Goal: Transaction & Acquisition: Purchase product/service

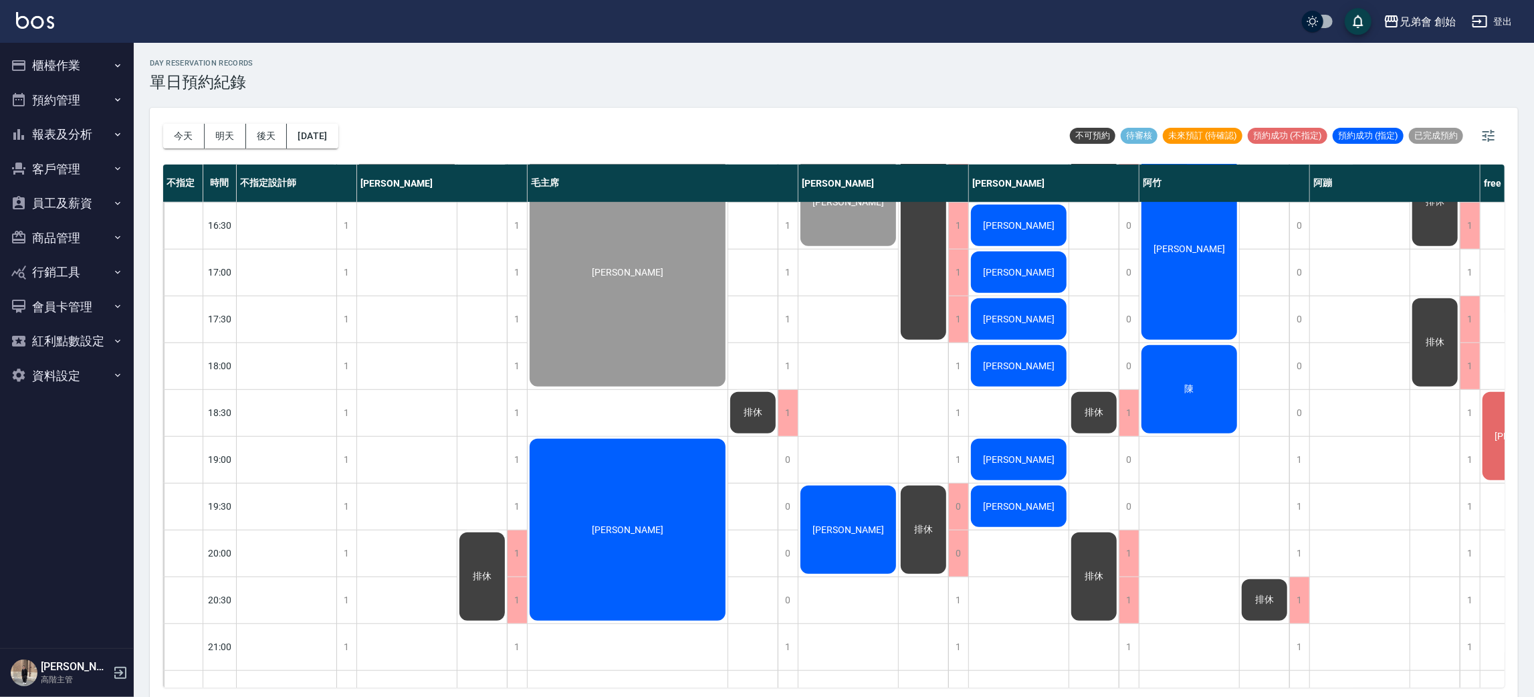
scroll to position [501, 0]
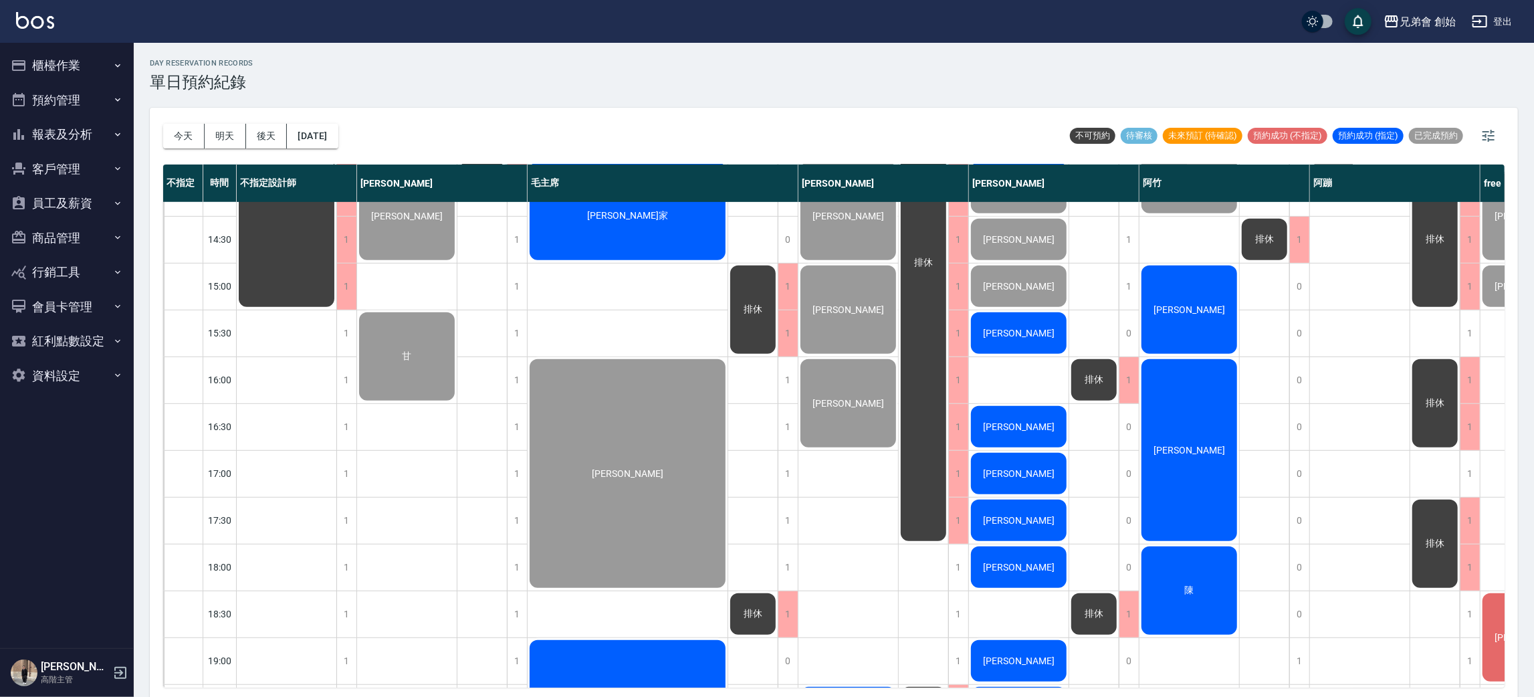
click at [1021, 320] on div "李耿明" at bounding box center [1019, 332] width 100 height 45
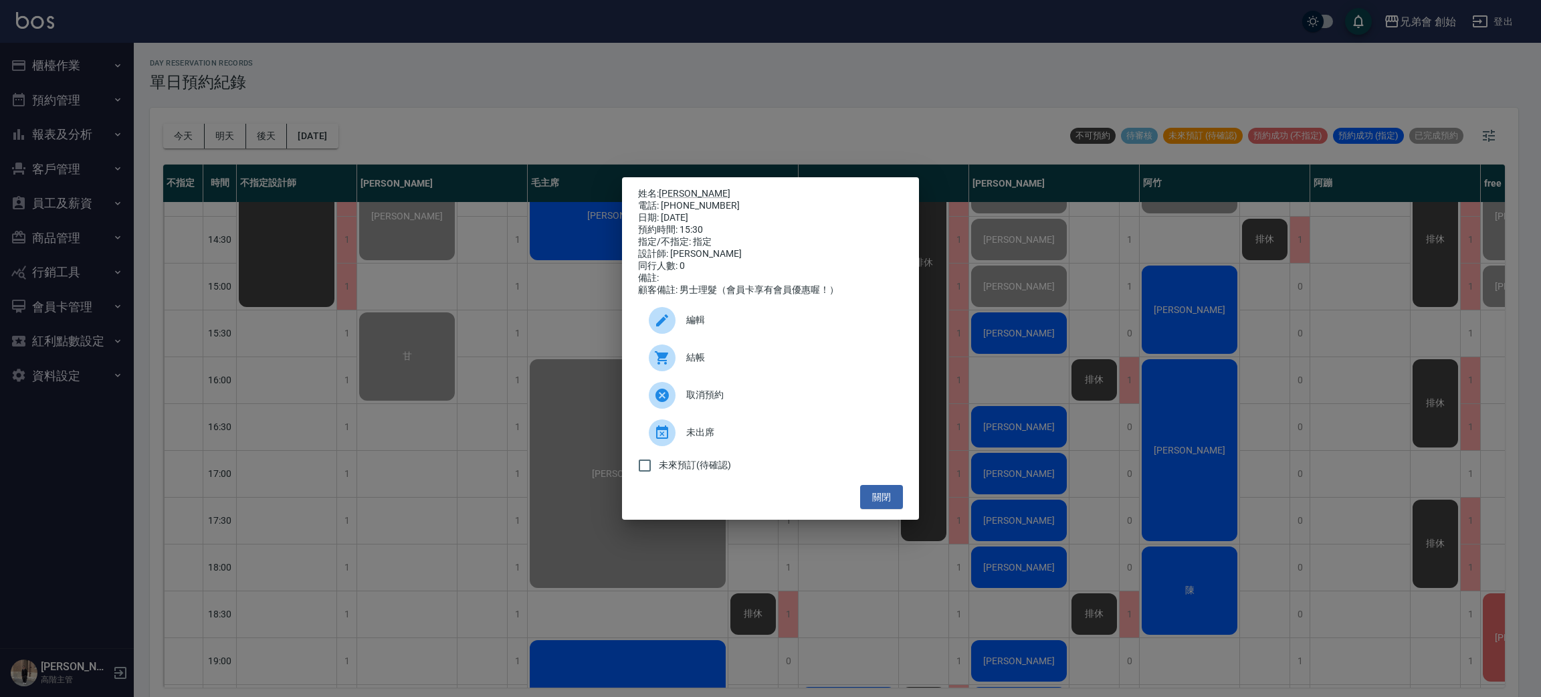
click at [768, 362] on span "結帳" at bounding box center [789, 357] width 206 height 14
click at [504, 633] on div "姓名: 李耿明 電話: 0972905825 日期: 2025/10/04 預約時間: 15:30 指定/不指定: 指定 設計師: 潘潘 同行人數: 0 備註…" at bounding box center [770, 348] width 1541 height 697
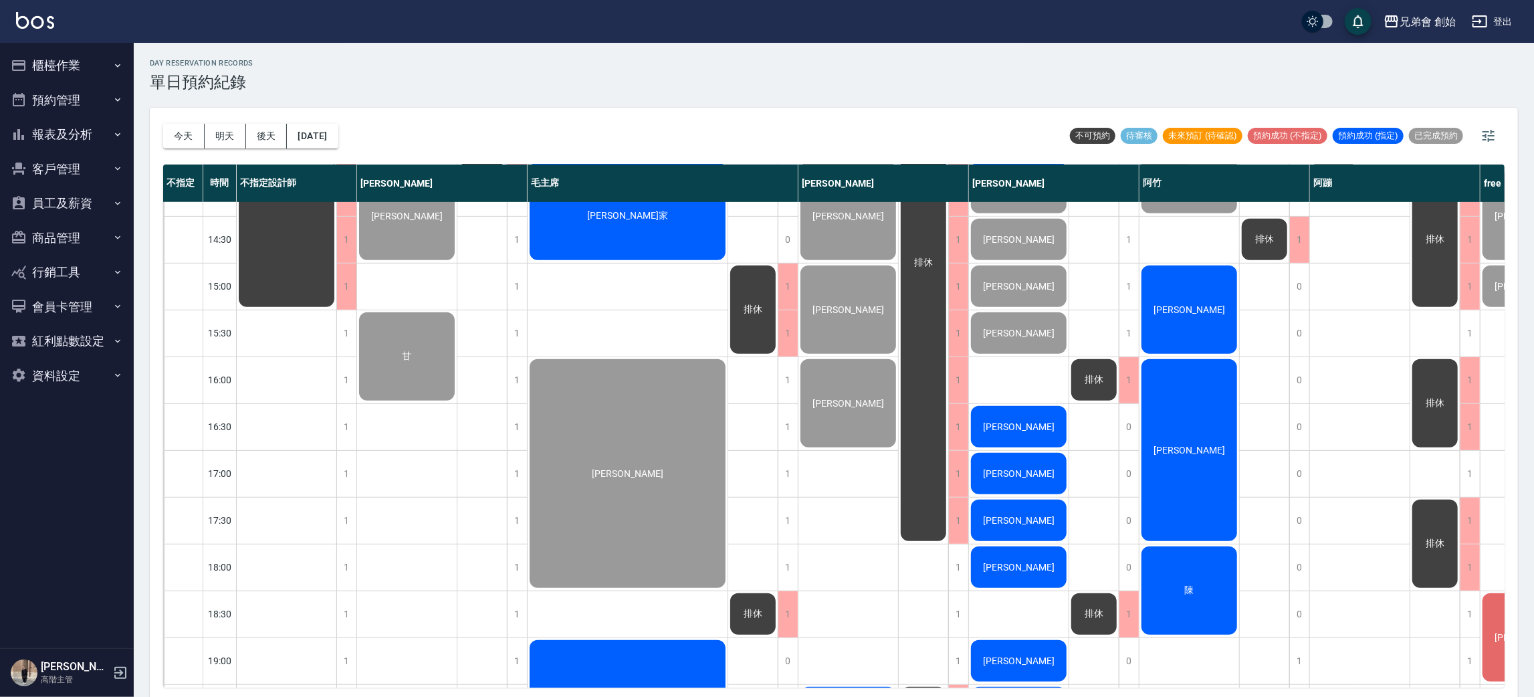
click at [1018, 415] on div "白緒杰" at bounding box center [1019, 426] width 100 height 45
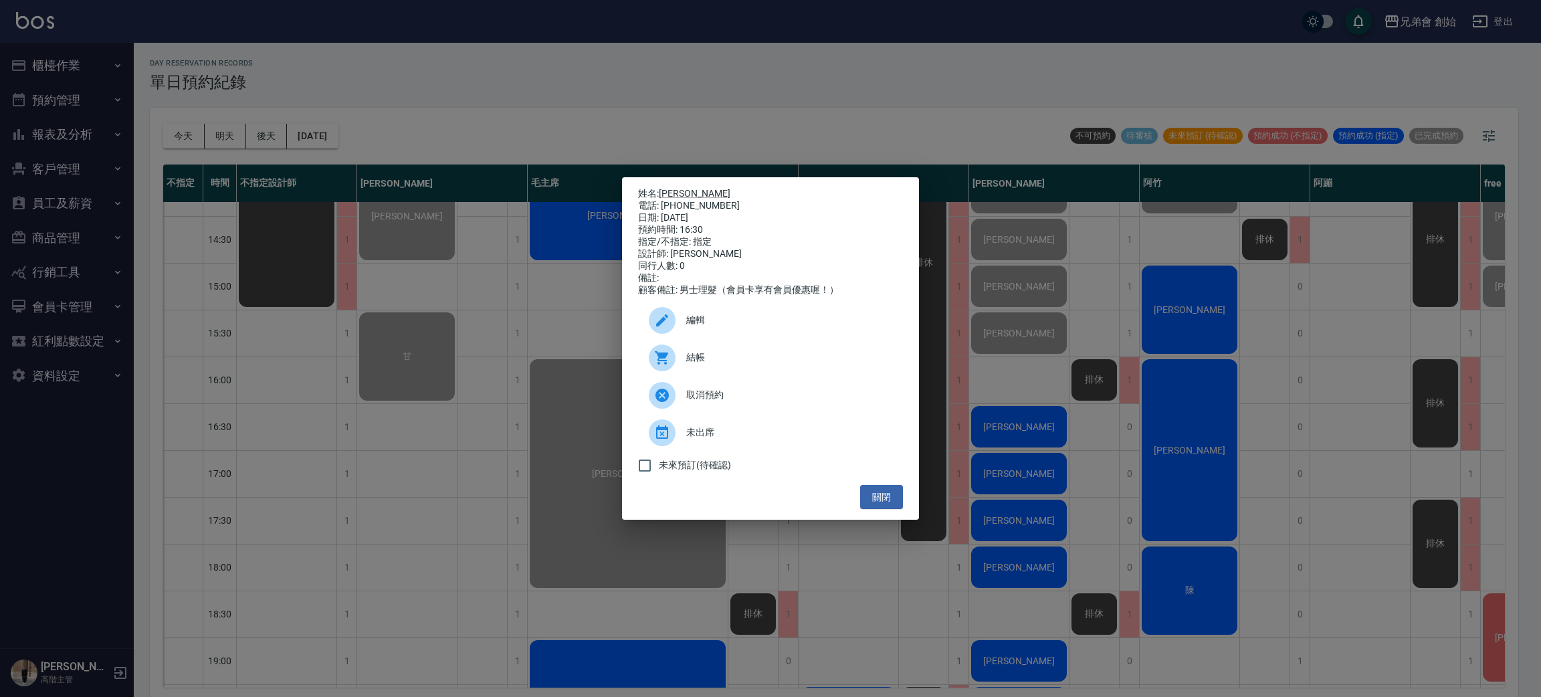
click at [713, 203] on div "電話: 0911871902" at bounding box center [770, 206] width 265 height 12
copy div "0911871902"
click at [336, 411] on div "姓名: 白緒杰 電話: 0911871902 日期: 2025/10/04 預約時間: 16:30 指定/不指定: 指定 設計師: 潘潘 同行人數: 0 備註…" at bounding box center [770, 348] width 1541 height 697
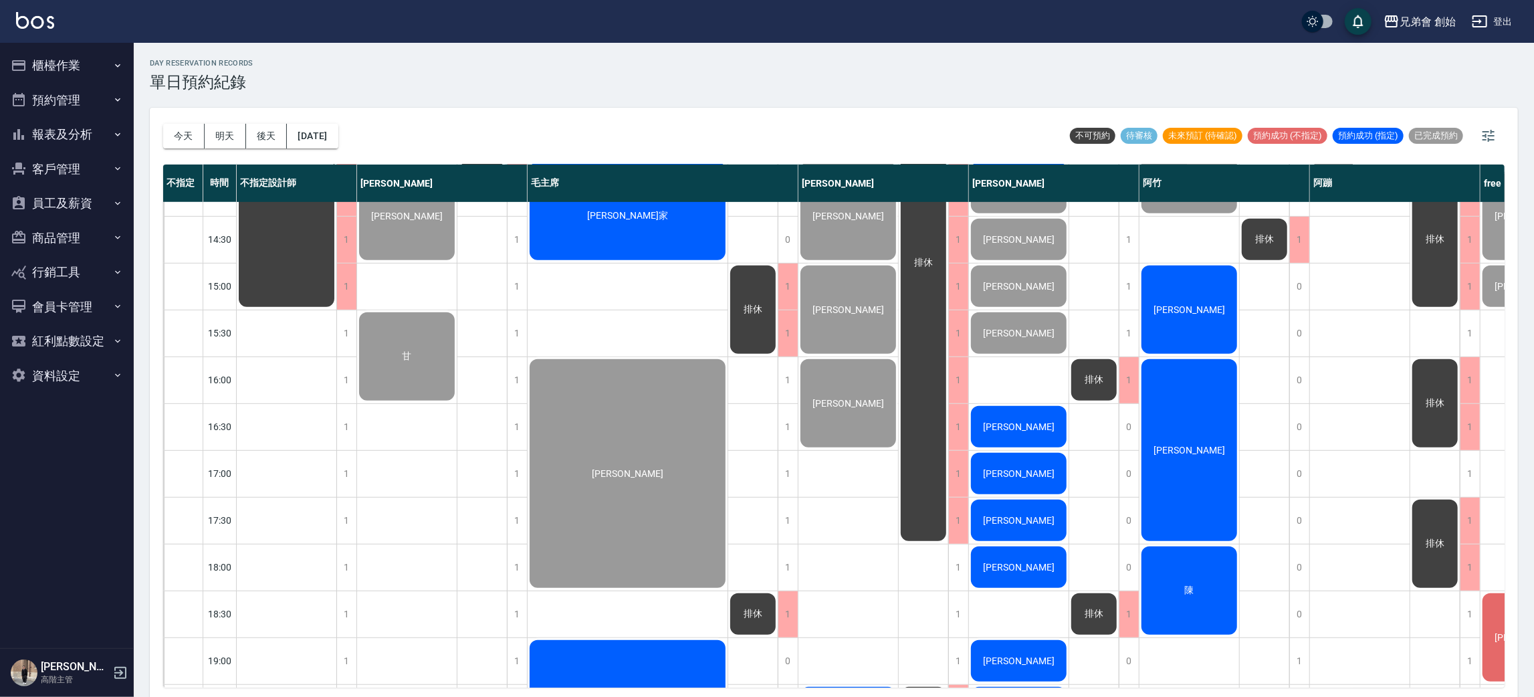
click at [1022, 479] on span "[PERSON_NAME]" at bounding box center [1018, 473] width 77 height 11
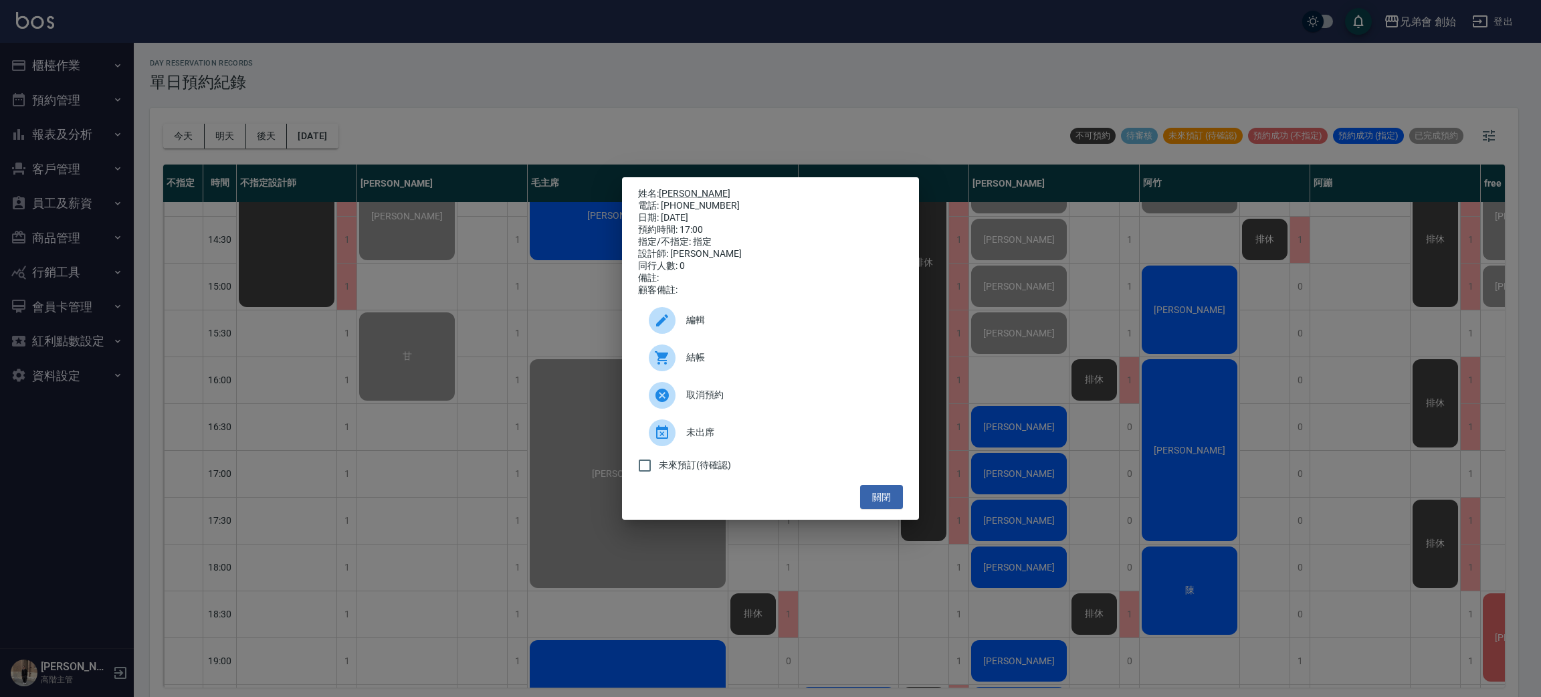
click at [727, 375] on div "結帳" at bounding box center [770, 357] width 265 height 37
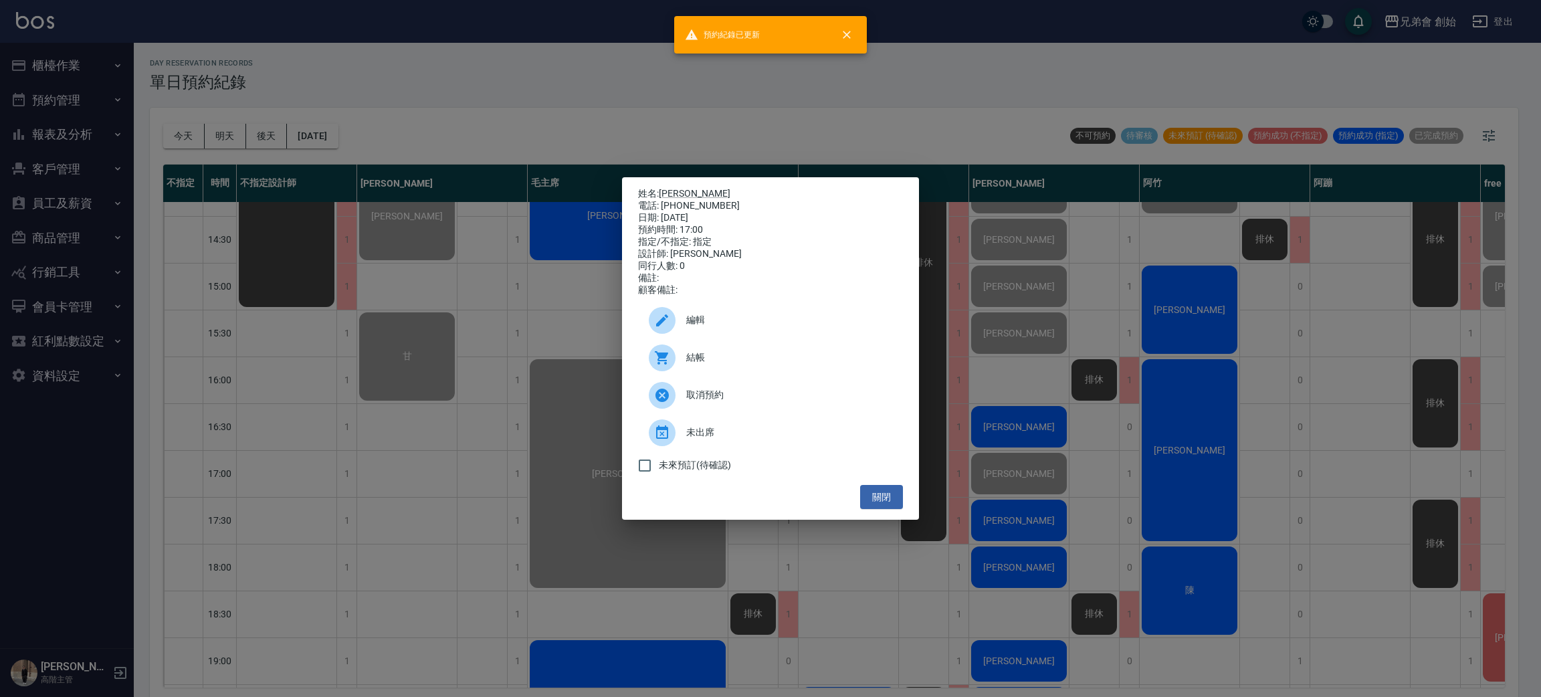
click at [258, 281] on div "姓名: 亨 電話: 0909851539 日期: 2025/10/04 預約時間: 17:00 指定/不指定: 指定 設計師: 潘潘 同行人數: 0 備註: …" at bounding box center [770, 348] width 1541 height 697
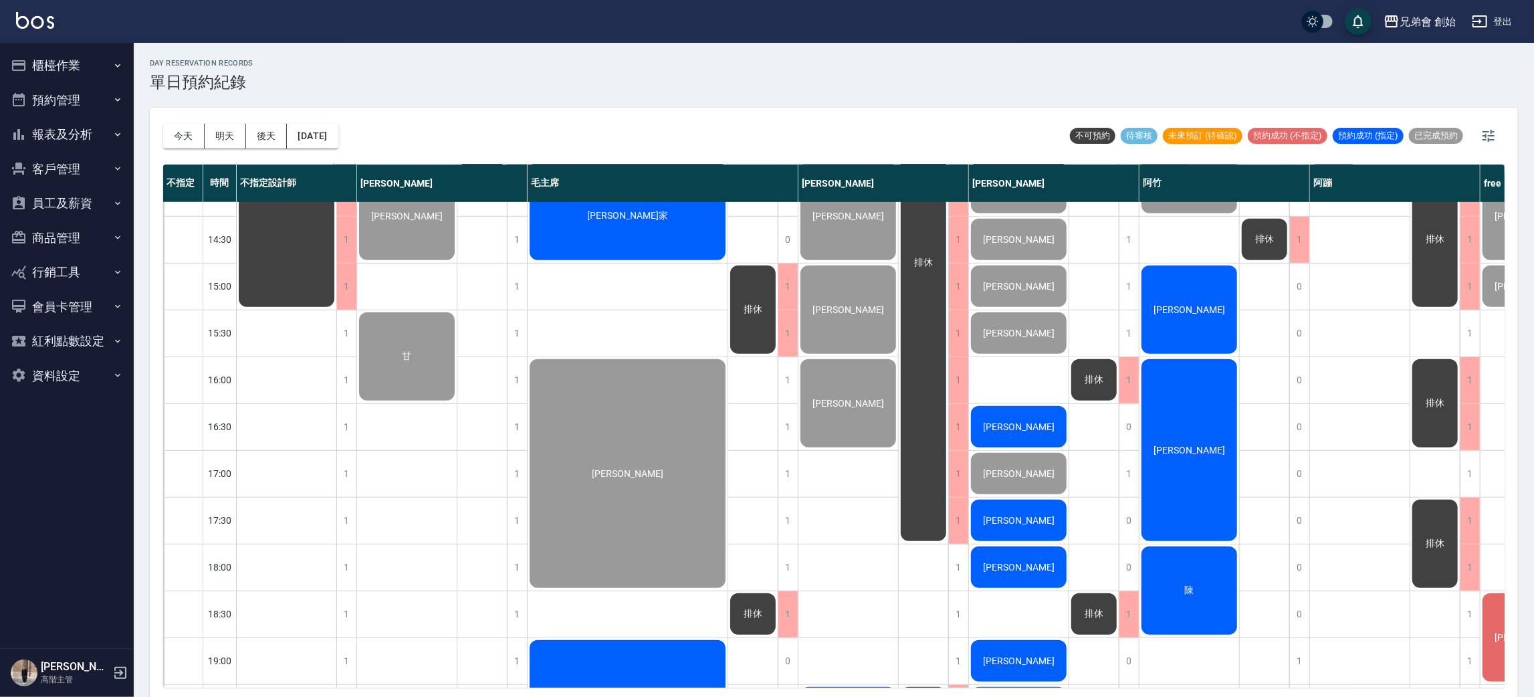
click at [1038, 566] on div "小丹" at bounding box center [1019, 566] width 100 height 45
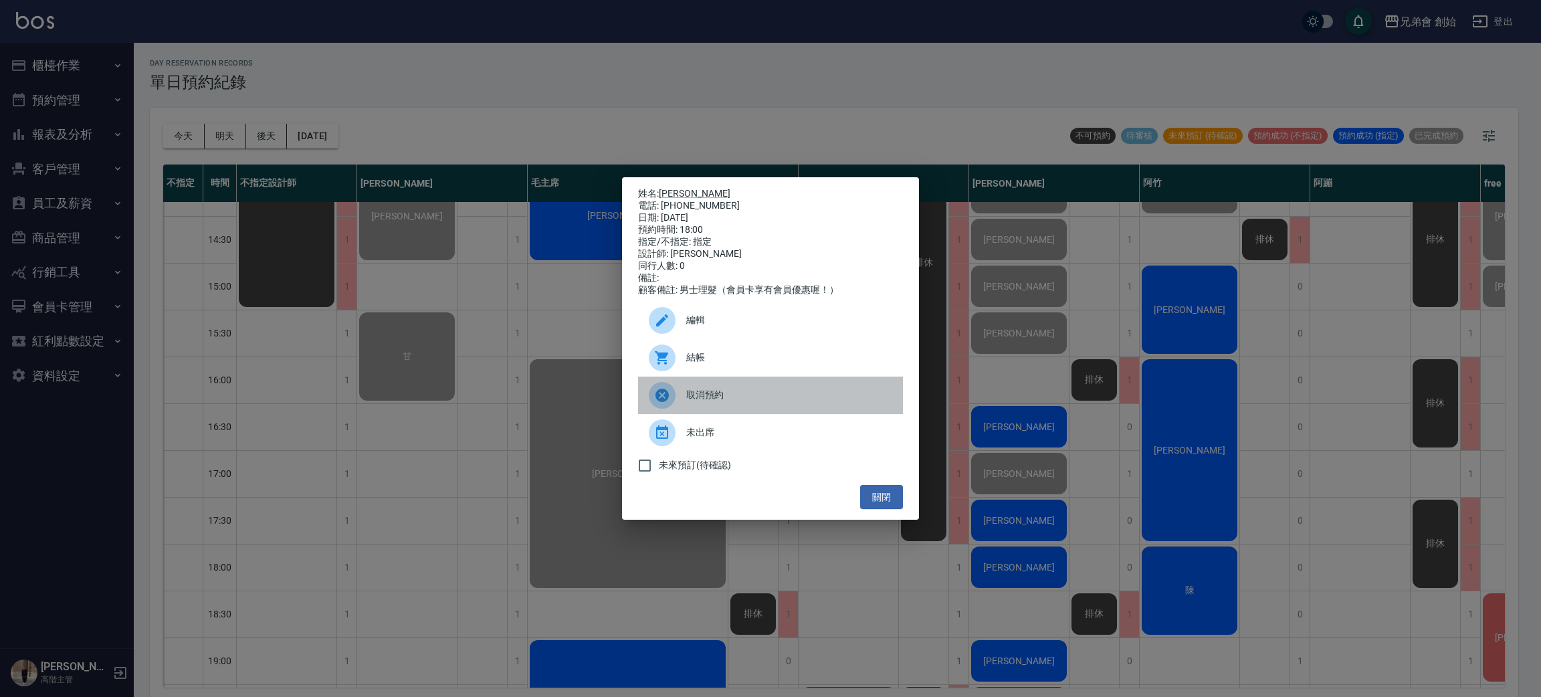
click at [728, 395] on div "取消預約" at bounding box center [770, 394] width 265 height 37
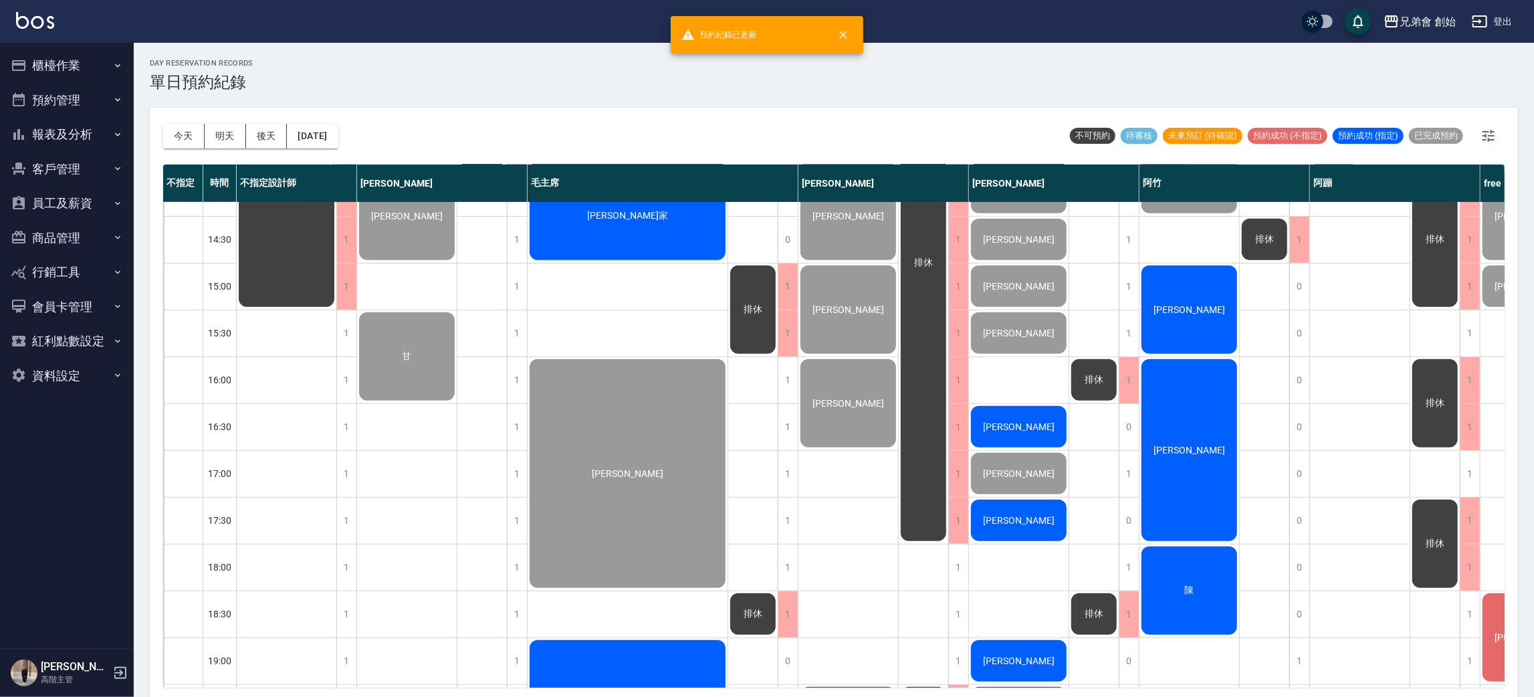
click at [1095, 597] on div "排休" at bounding box center [1093, 613] width 49 height 45
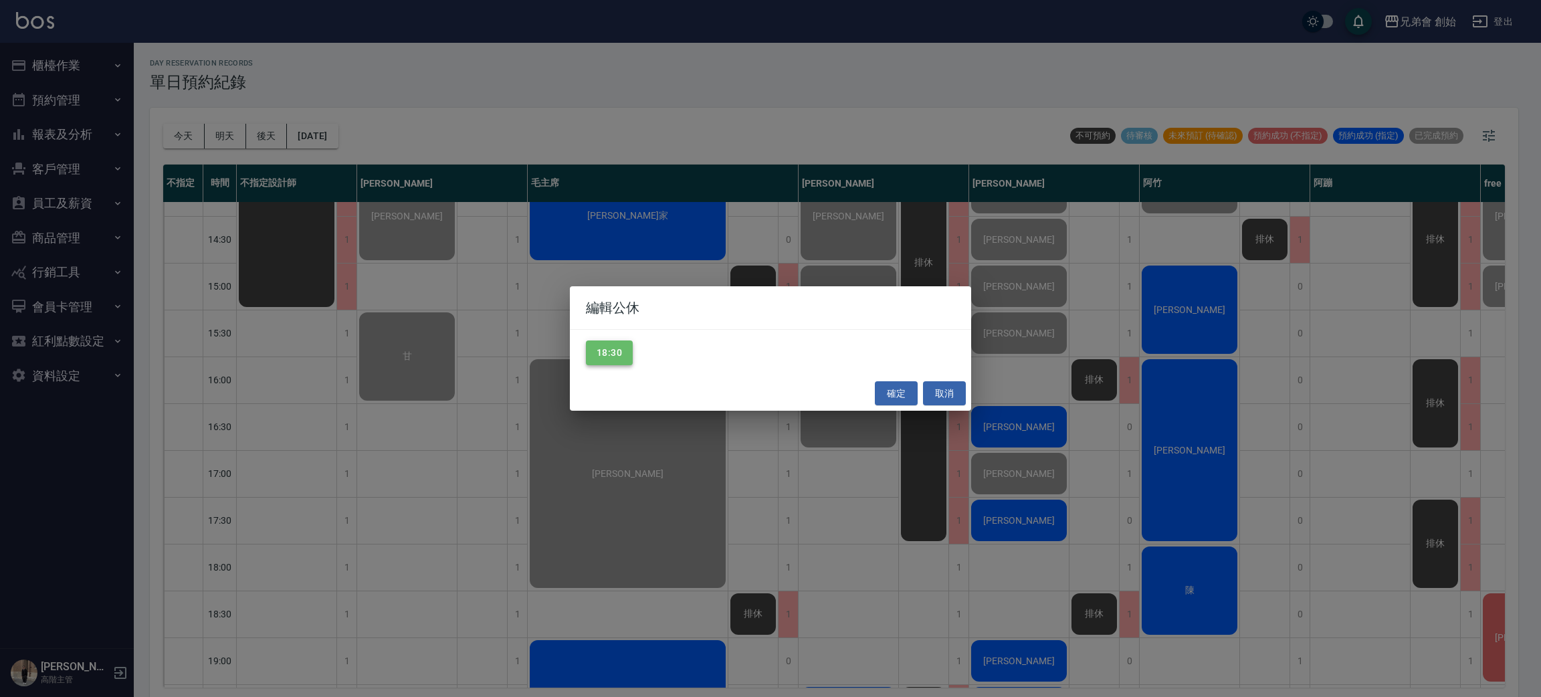
click at [624, 352] on button "18:30" at bounding box center [609, 352] width 47 height 25
drag, startPoint x: 901, startPoint y: 393, endPoint x: 904, endPoint y: 399, distance: 6.9
click at [901, 393] on button "確定" at bounding box center [896, 393] width 43 height 25
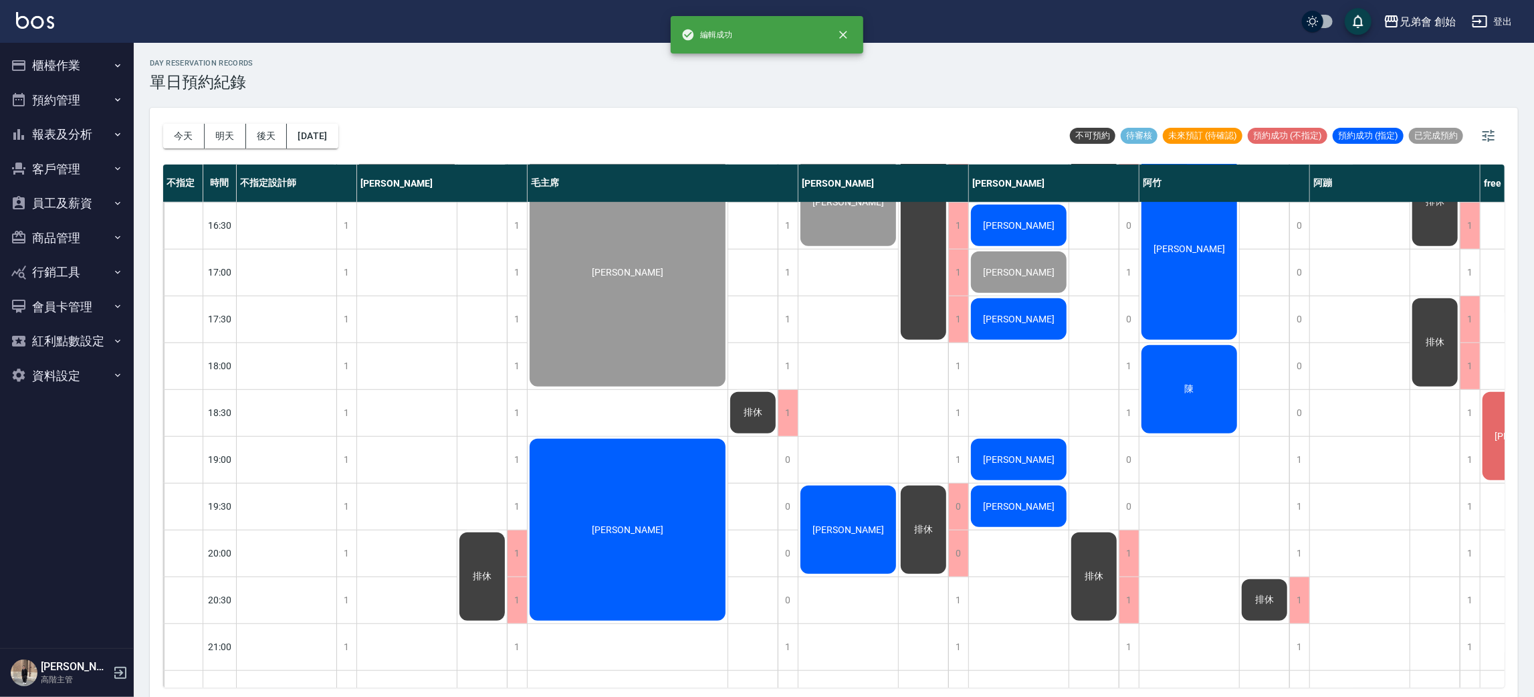
scroll to position [601, 0]
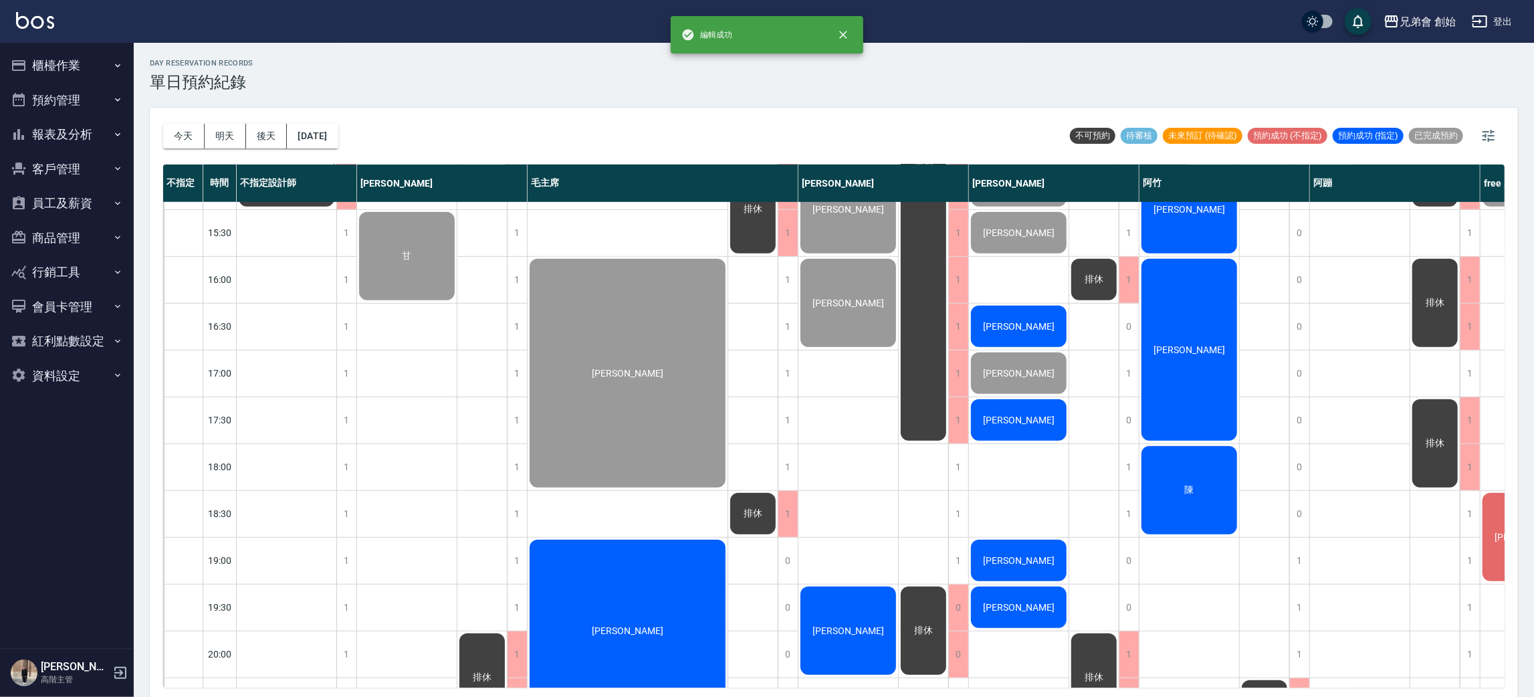
click at [996, 421] on div "洪士傑" at bounding box center [1019, 419] width 100 height 45
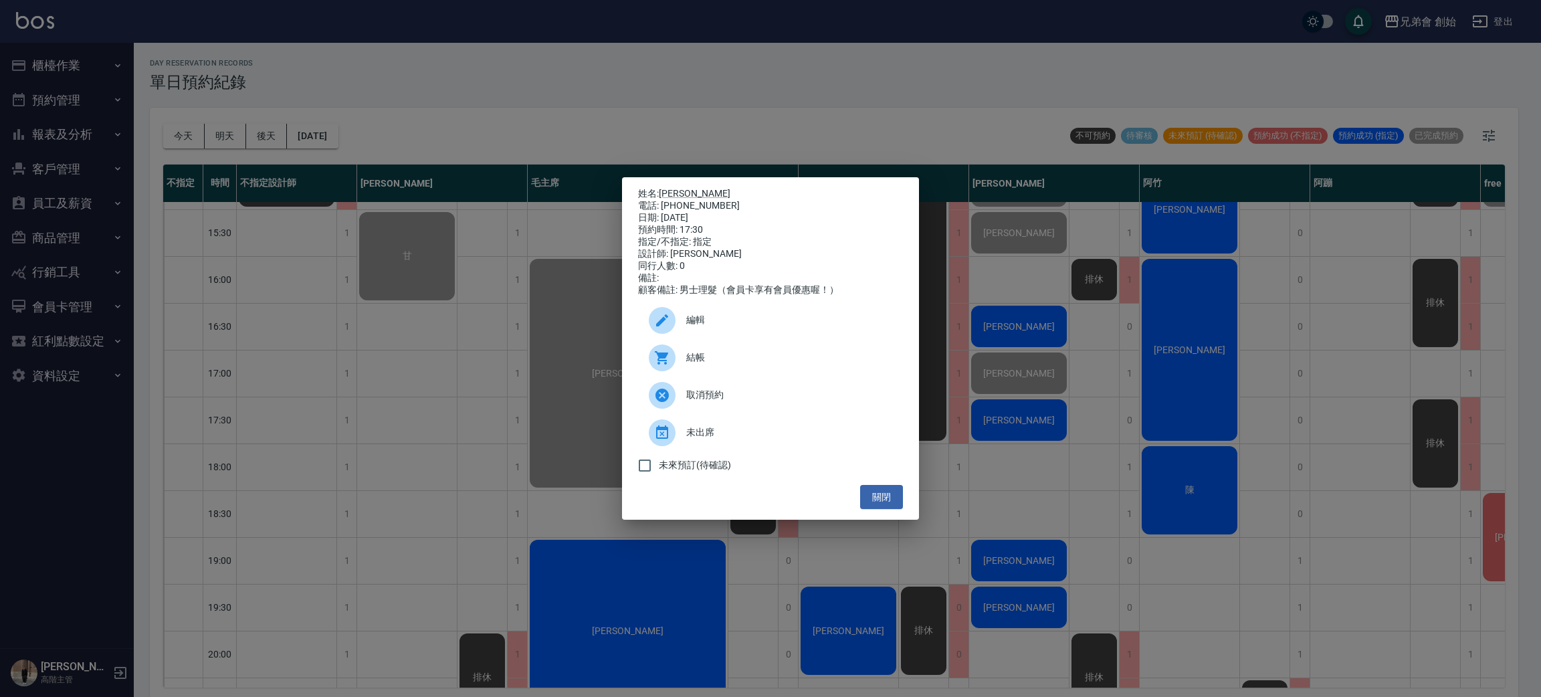
click at [699, 200] on div "電話: 0921135810" at bounding box center [770, 206] width 265 height 12
copy div "0921135810"
drag, startPoint x: 346, startPoint y: 373, endPoint x: 579, endPoint y: 448, distance: 244.5
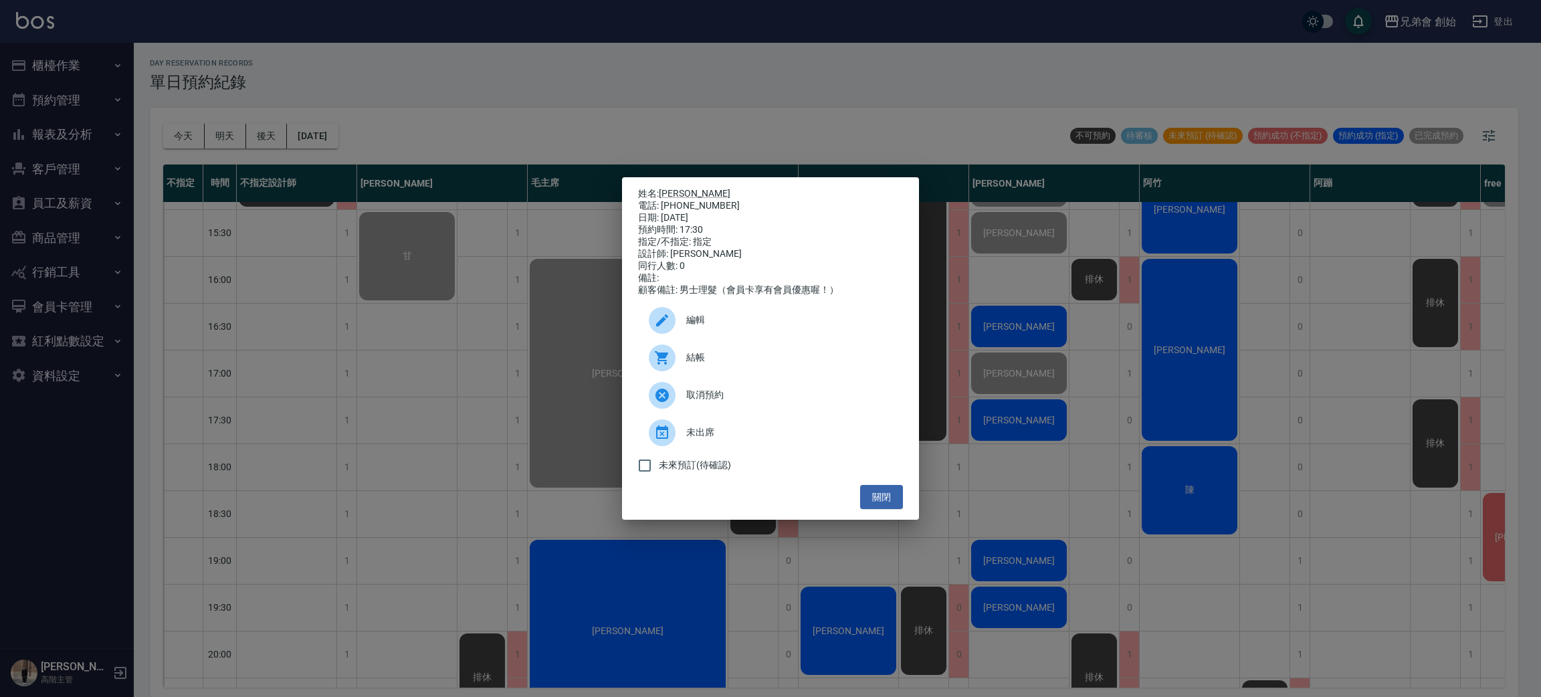
click at [350, 373] on div "姓名: 洪士傑 電話: 0921135810 日期: 2025/10/04 預約時間: 17:30 指定/不指定: 指定 設計師: 潘潘 同行人數: 0 備註…" at bounding box center [770, 348] width 1541 height 697
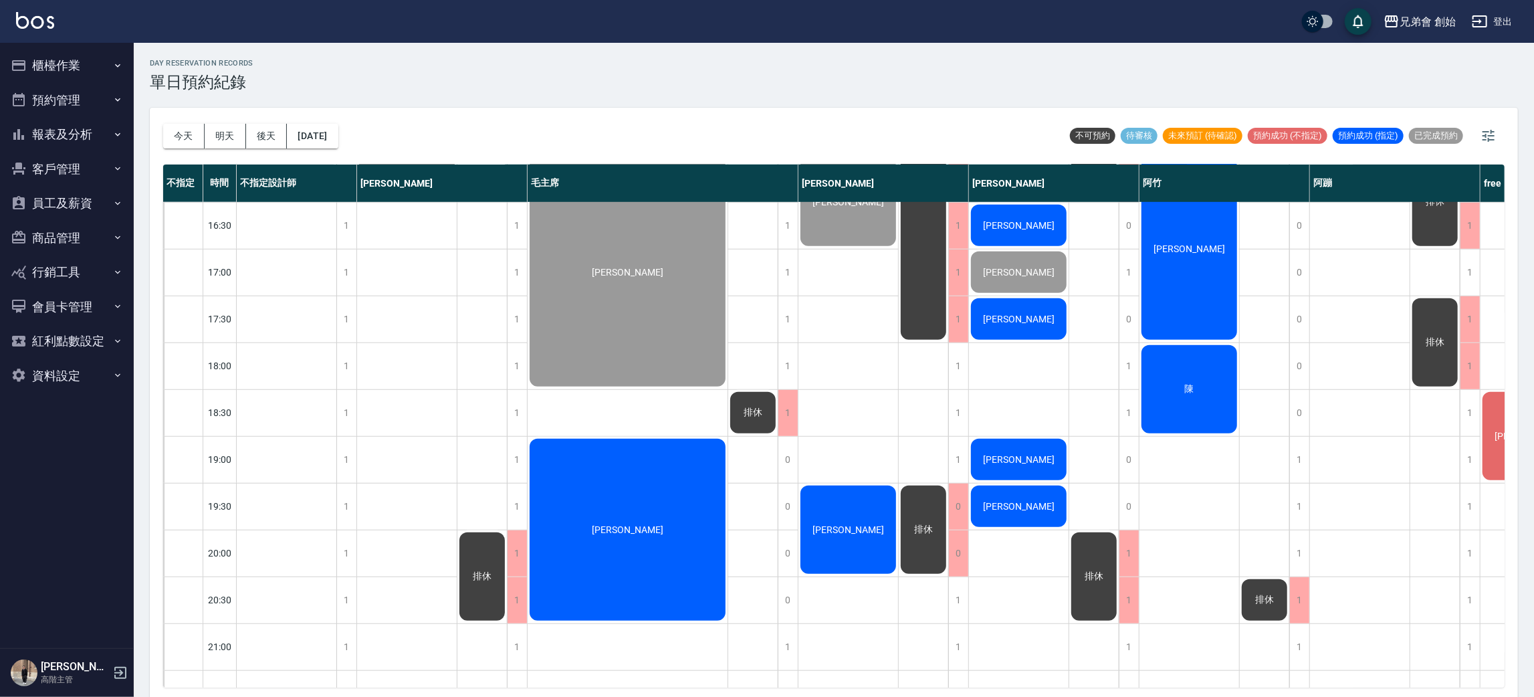
scroll to position [802, 0]
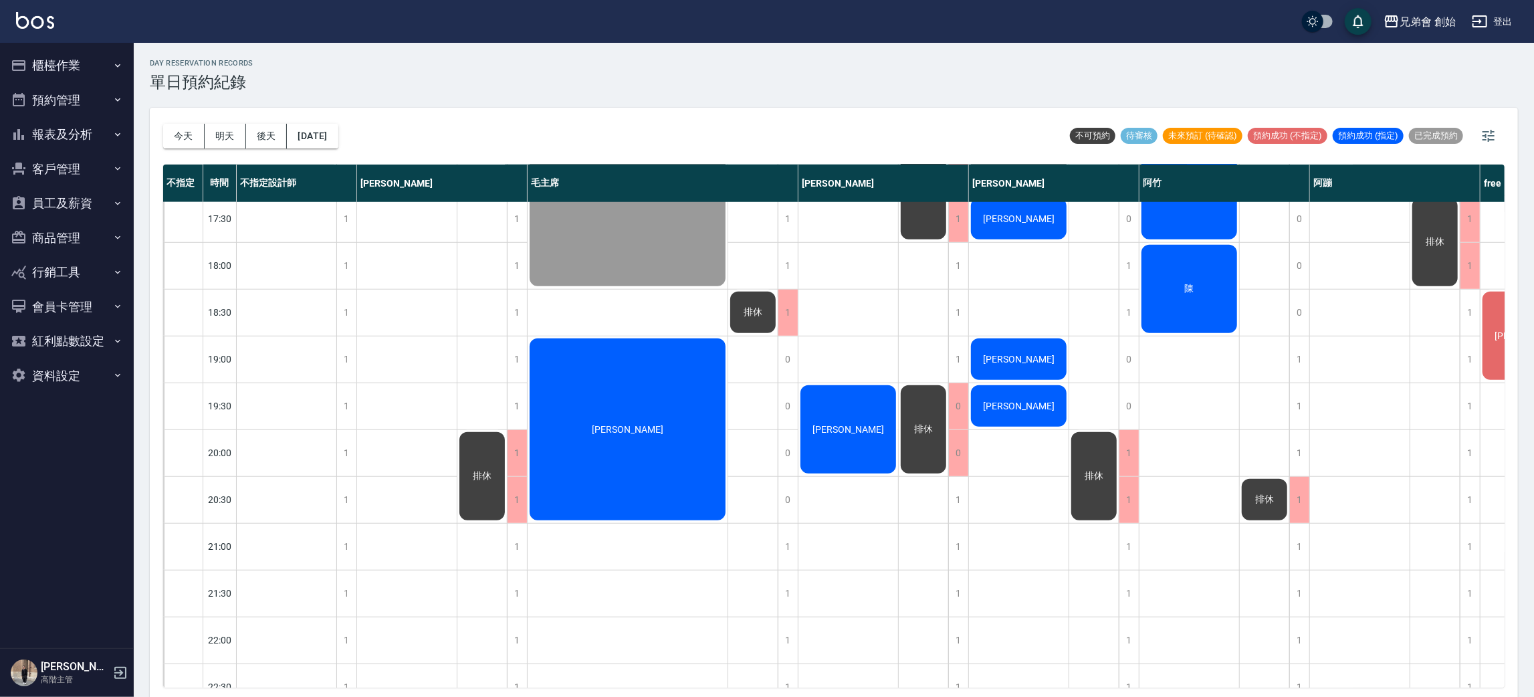
click at [1020, 354] on span "[PERSON_NAME]" at bounding box center [1018, 359] width 77 height 11
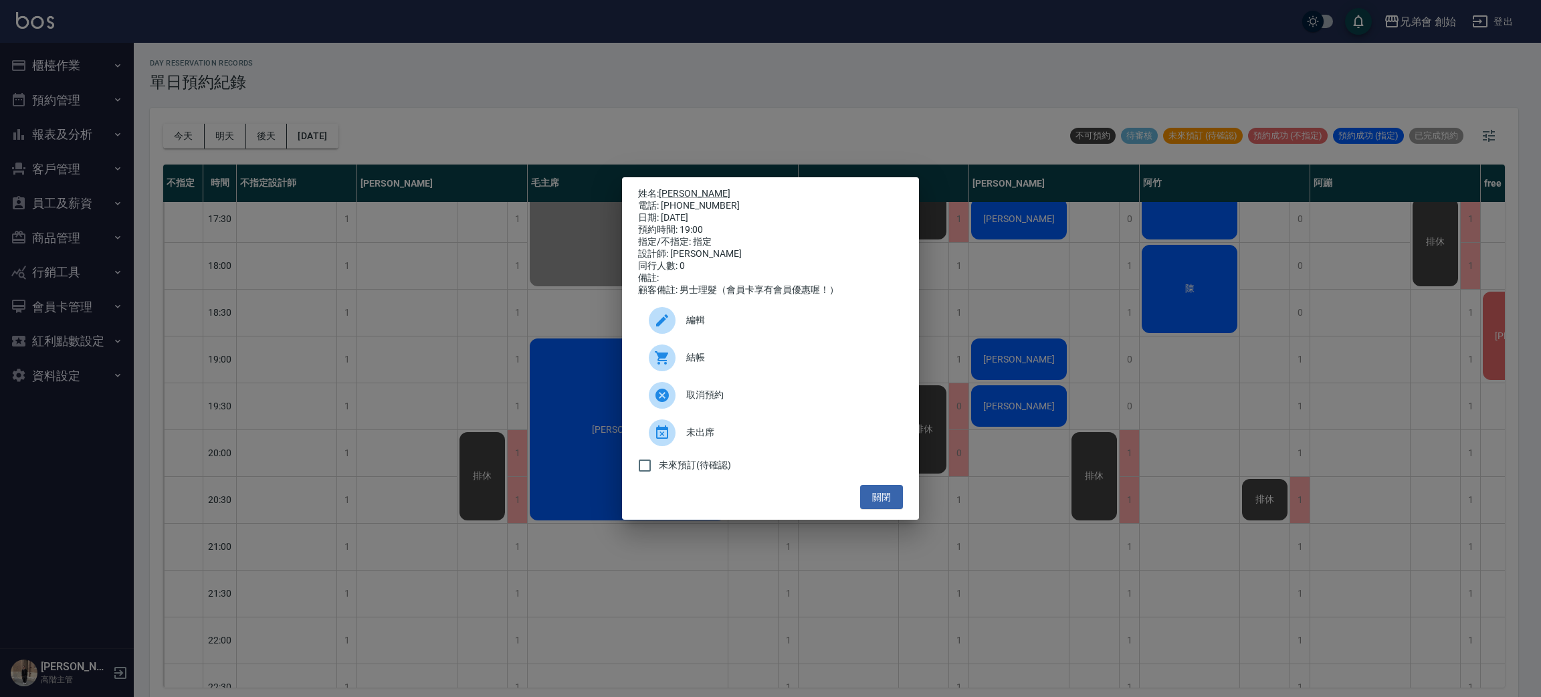
click at [704, 361] on span "結帳" at bounding box center [789, 357] width 206 height 14
click at [1040, 614] on div "姓名: 黃聖哲 電話: 0937803758 日期: 2025/10/04 預約時間: 19:00 指定/不指定: 指定 設計師: 潘潘 同行人數: 0 備註…" at bounding box center [770, 348] width 1541 height 697
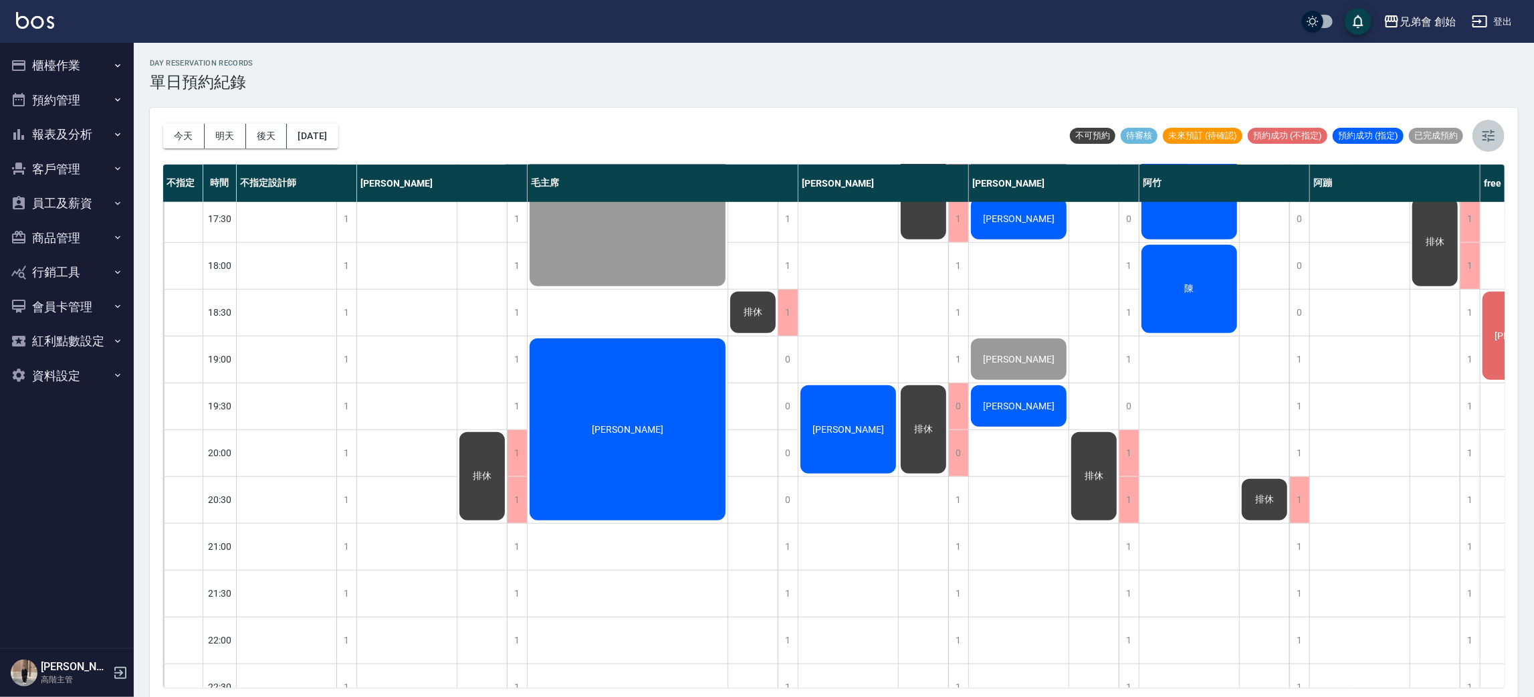
click at [1489, 128] on icon "button" at bounding box center [1489, 136] width 16 height 16
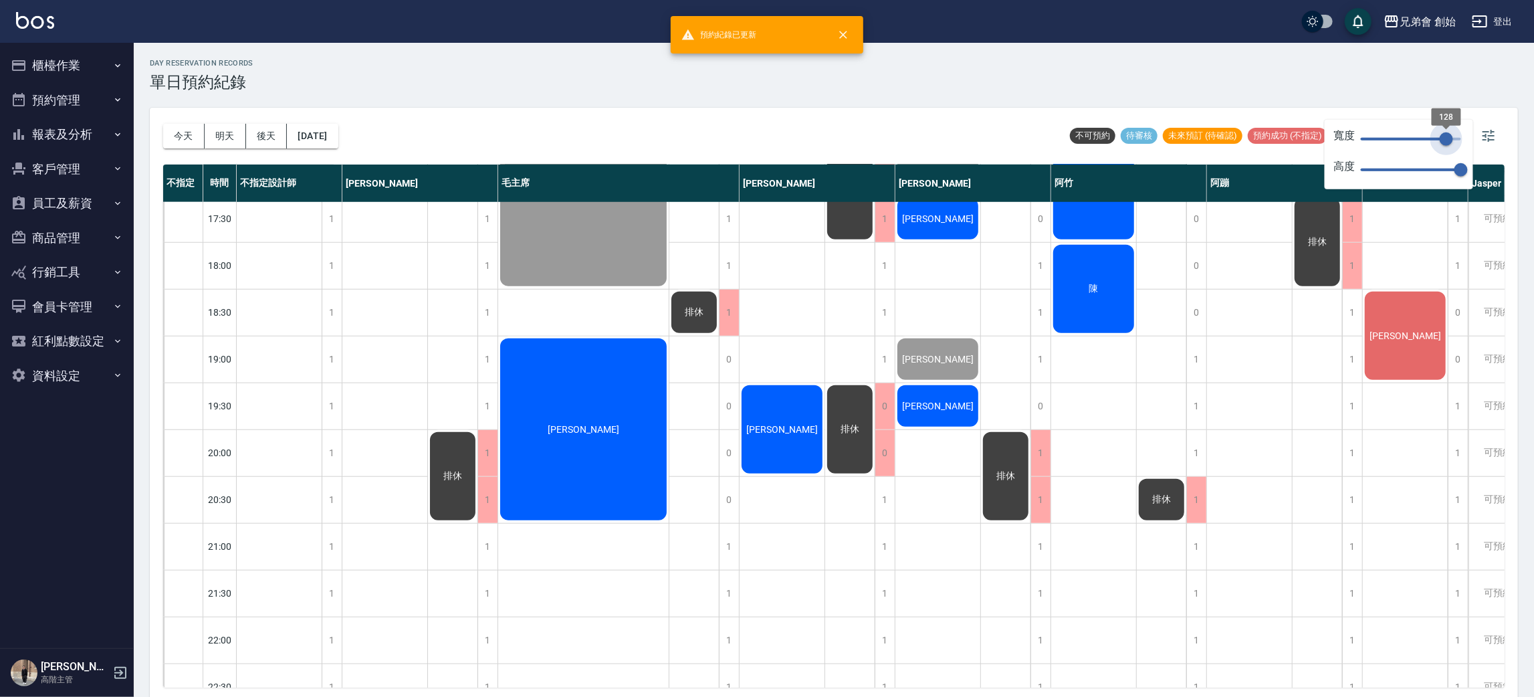
type input "123"
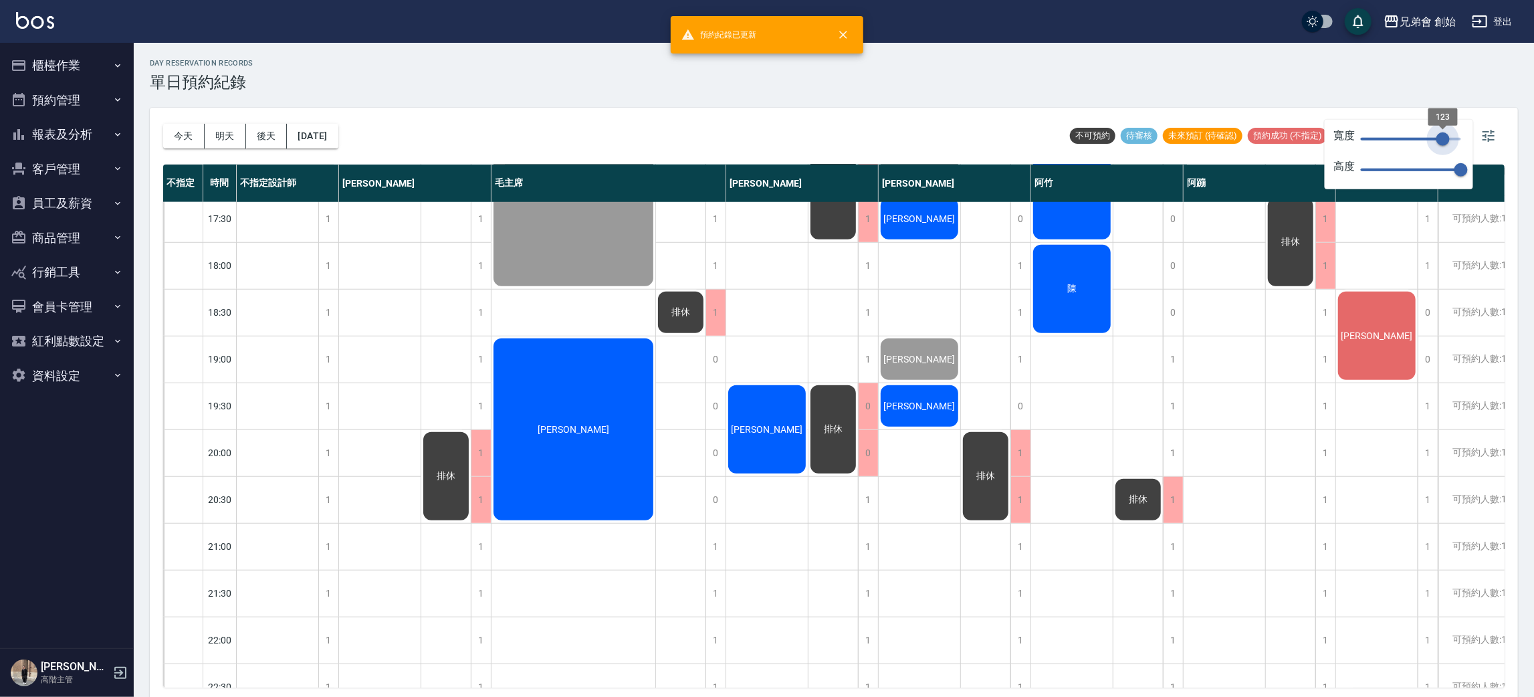
drag, startPoint x: 1458, startPoint y: 138, endPoint x: 1443, endPoint y: 146, distance: 17.3
click at [1443, 146] on span "123" at bounding box center [1442, 138] width 13 height 13
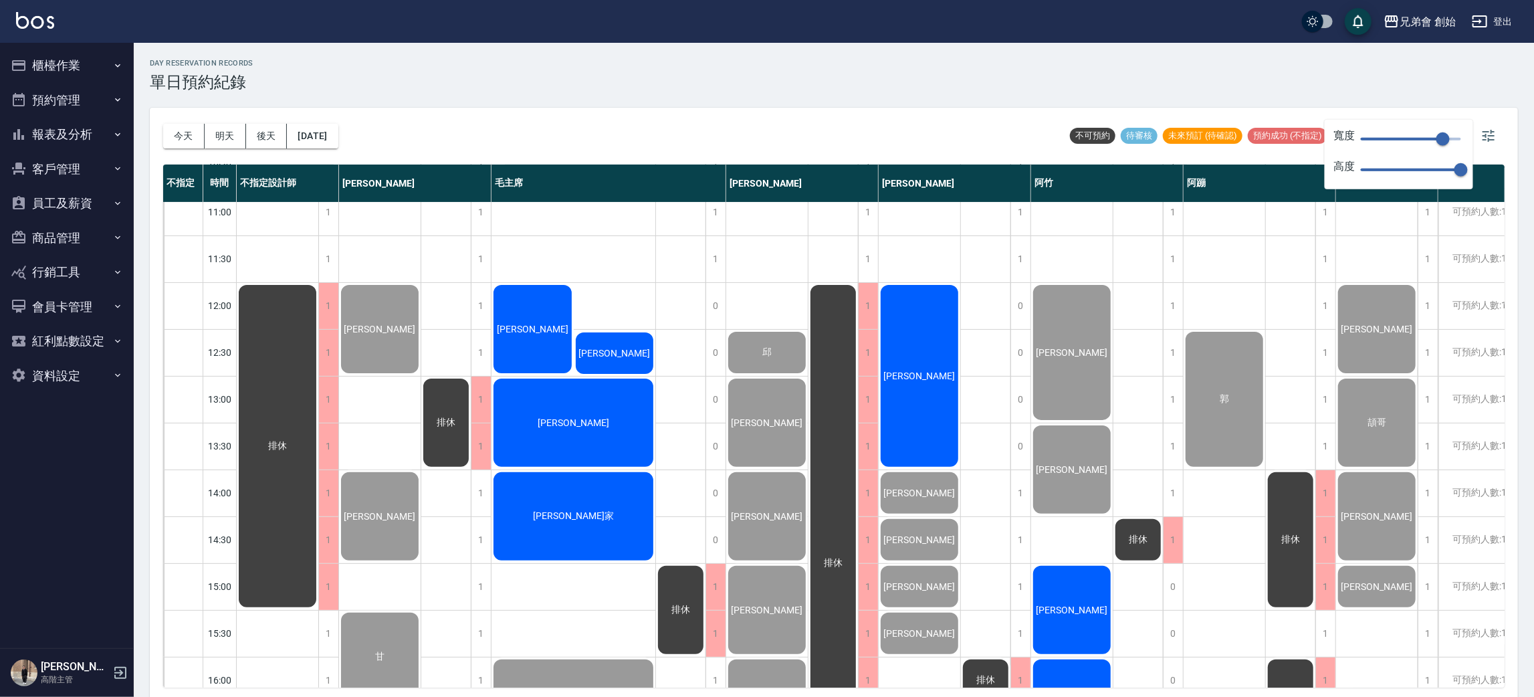
scroll to position [401, 0]
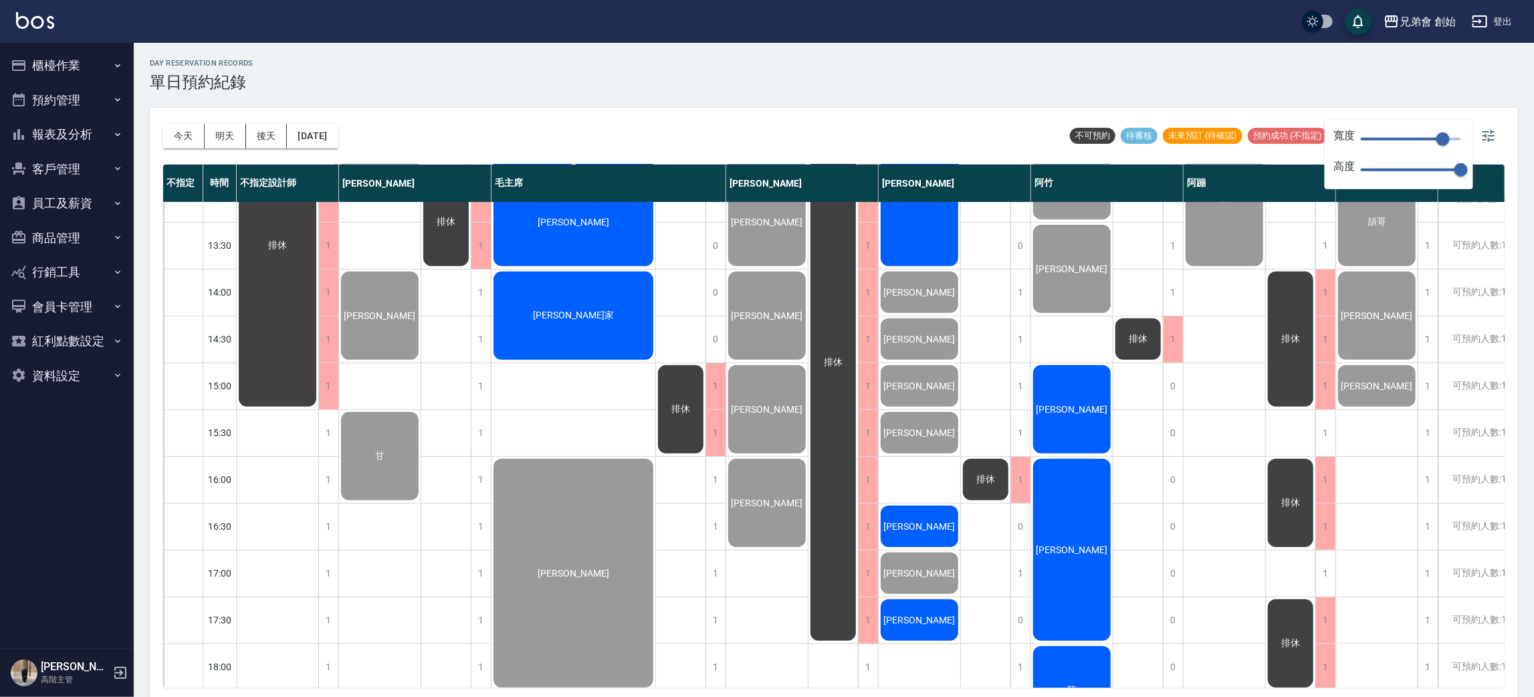
click at [1017, 50] on div "day Reservation records 單日預約紀錄 今天 明天 後天 2025/10/04 不可預約 待審核 未來預訂 (待確認) 預約成功 (不指…" at bounding box center [834, 372] width 1400 height 658
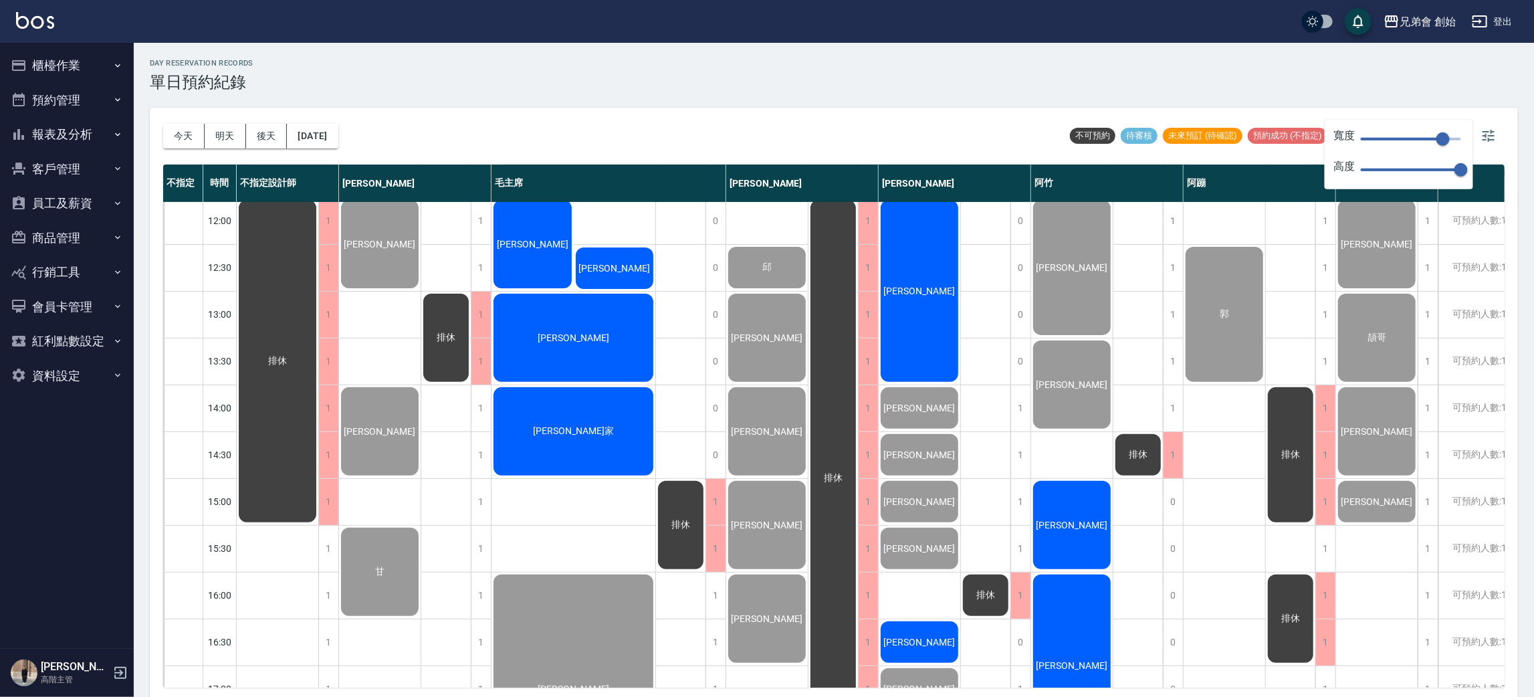
scroll to position [386, 0]
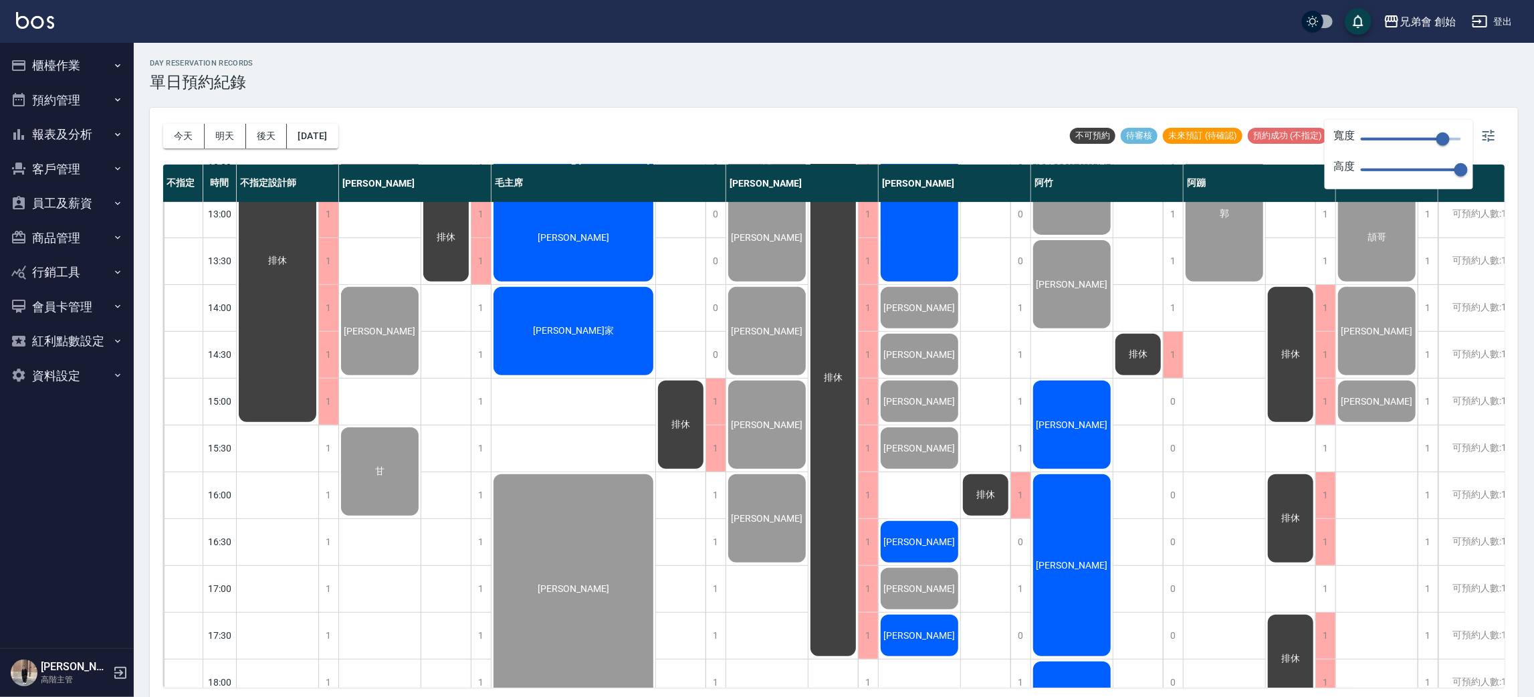
click at [496, 114] on div "今天 明天 後天 2025/10/04 不可預約 待審核 未來預訂 (待確認) 預約成功 (不指定) 預約成功 (指定) 已完成預約" at bounding box center [833, 136] width 1341 height 57
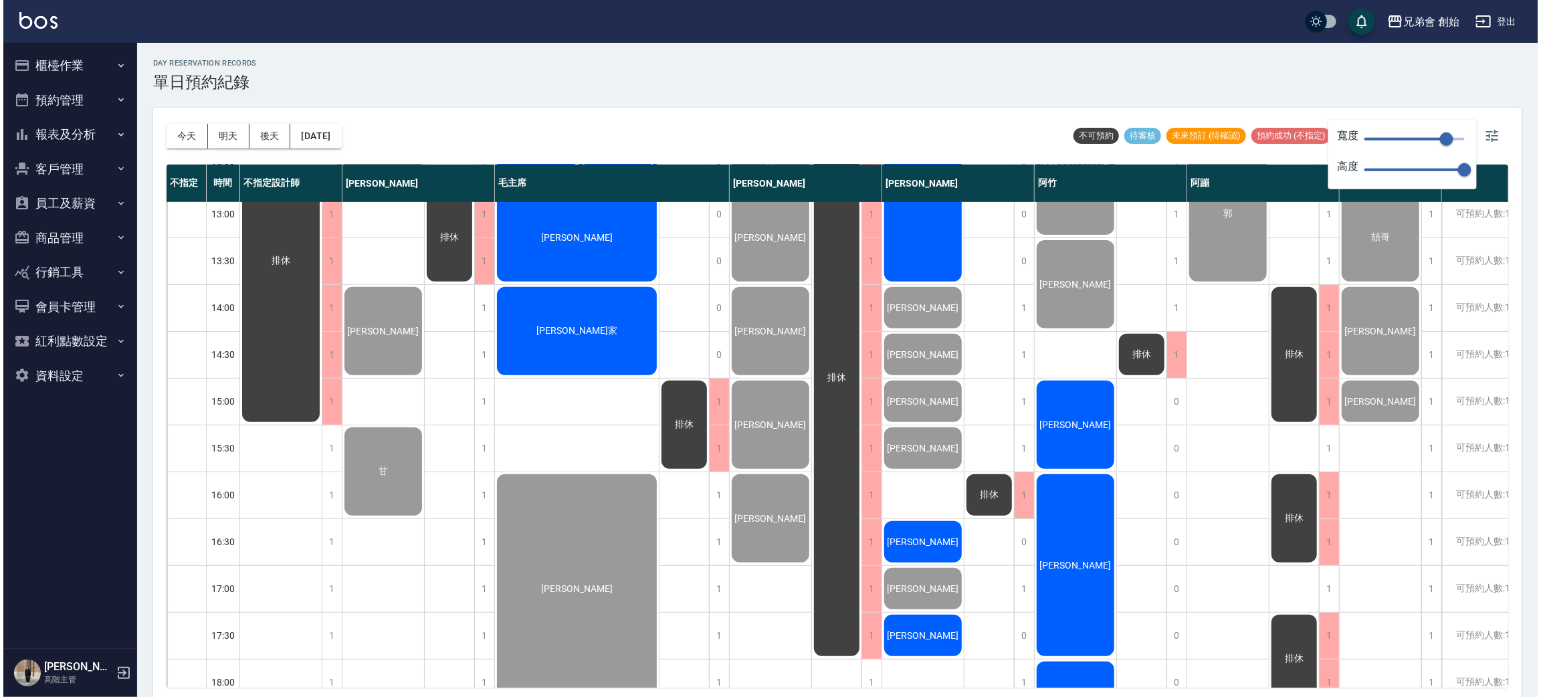
scroll to position [787, 0]
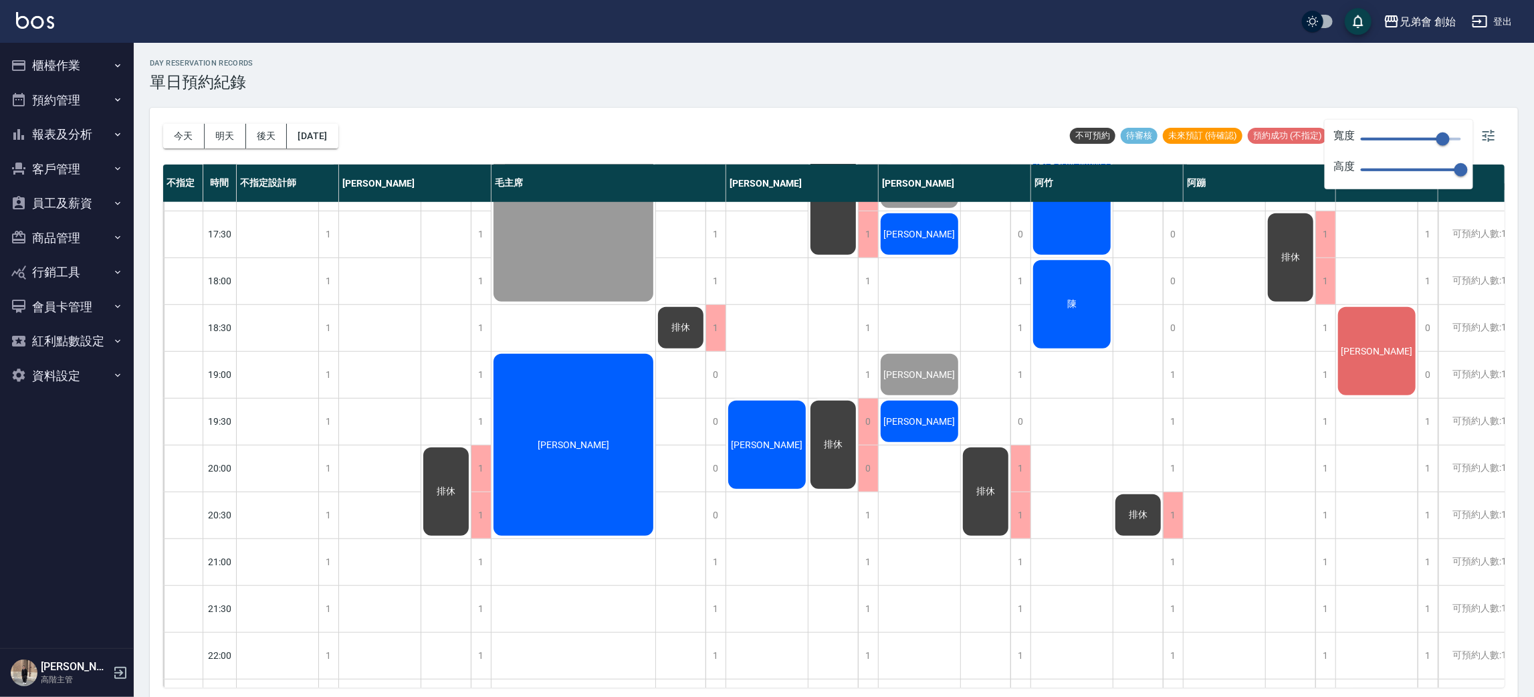
click at [1366, 365] on div "蔡愷恩" at bounding box center [1377, 351] width 82 height 92
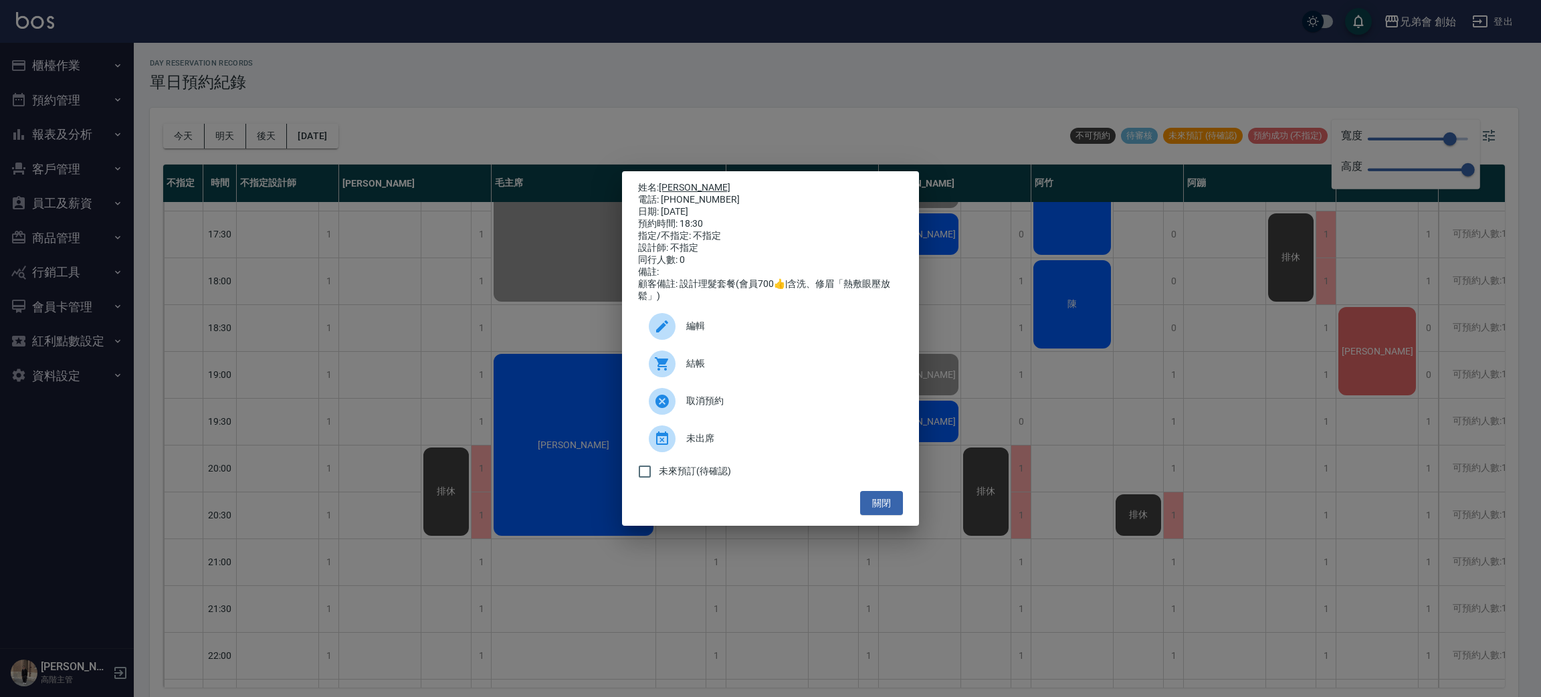
click at [675, 182] on link "蔡愷恩" at bounding box center [695, 187] width 72 height 11
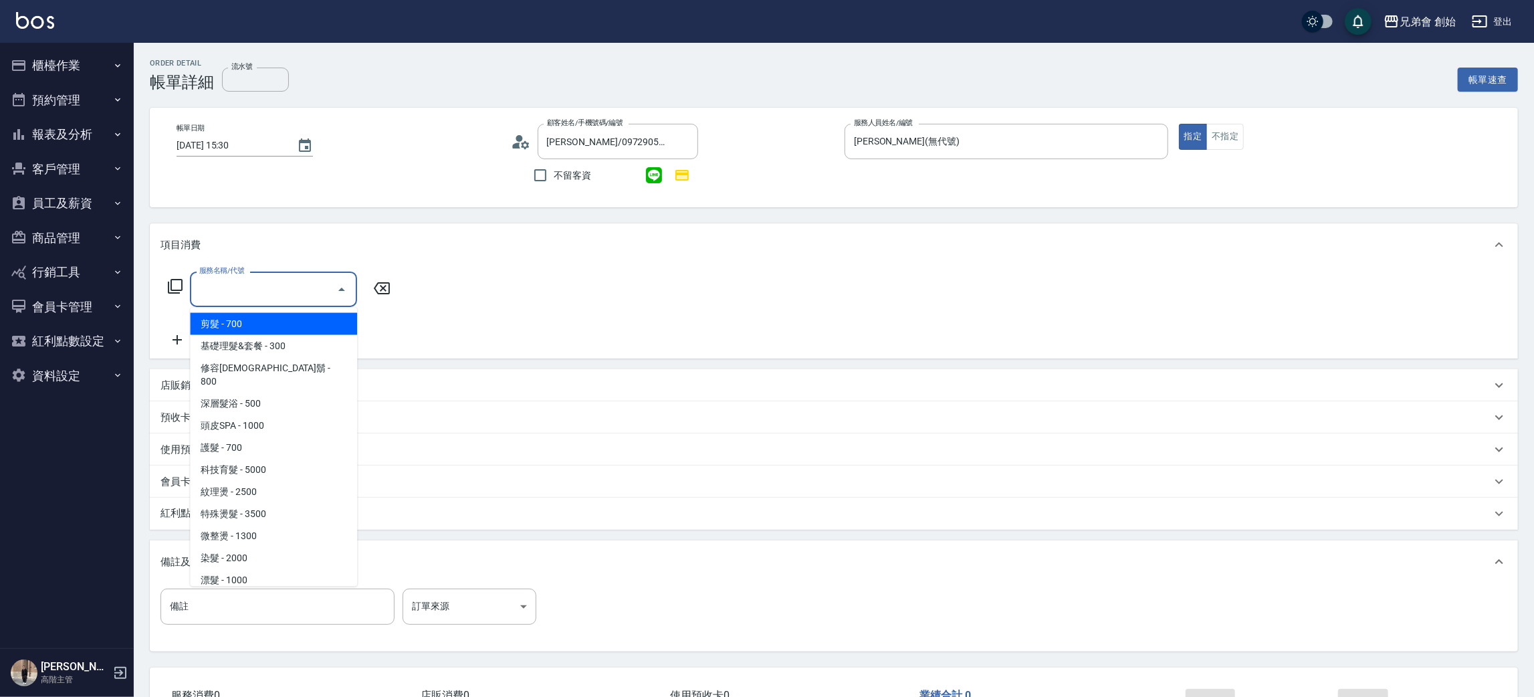
click at [235, 320] on span "剪髮 - 700" at bounding box center [273, 324] width 167 height 22
type input "剪髮(A01)"
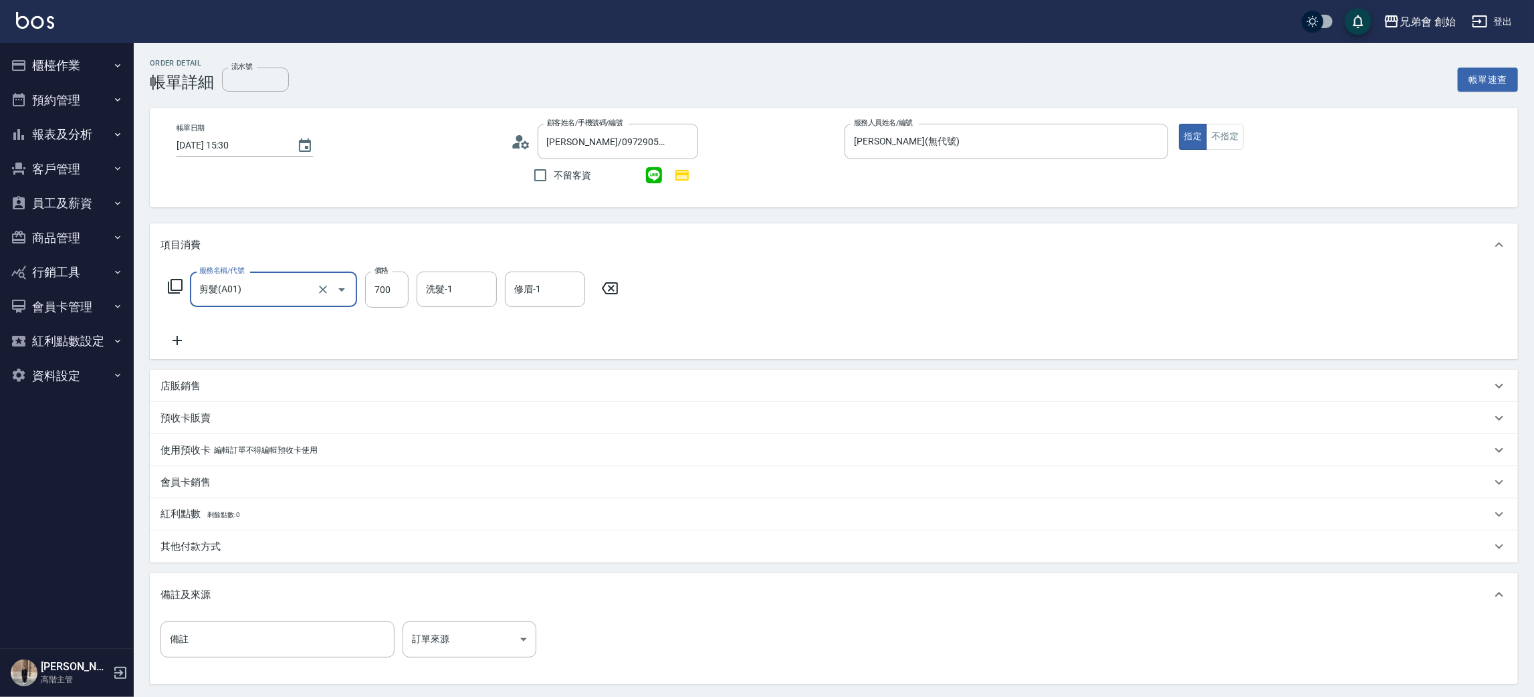
scroll to position [129, 0]
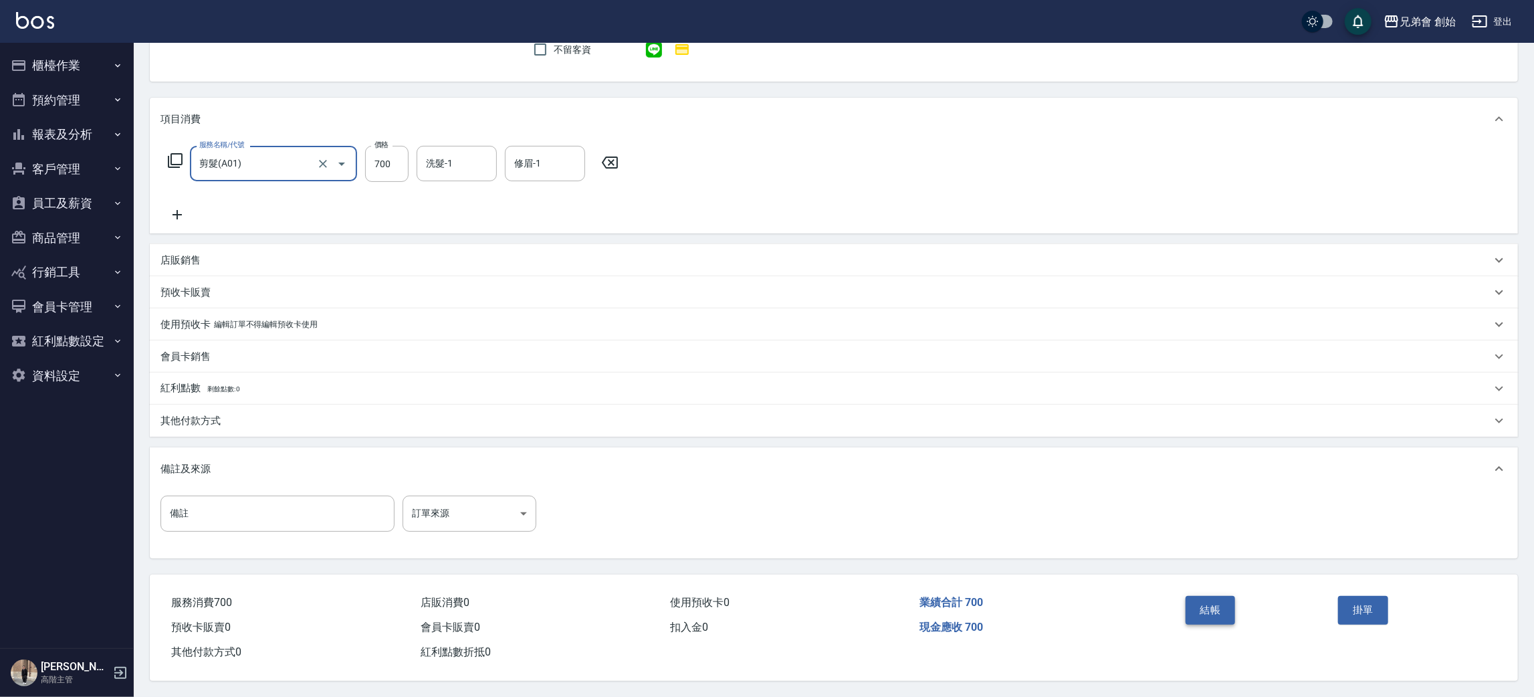
click at [1215, 613] on button "結帳" at bounding box center [1211, 610] width 50 height 28
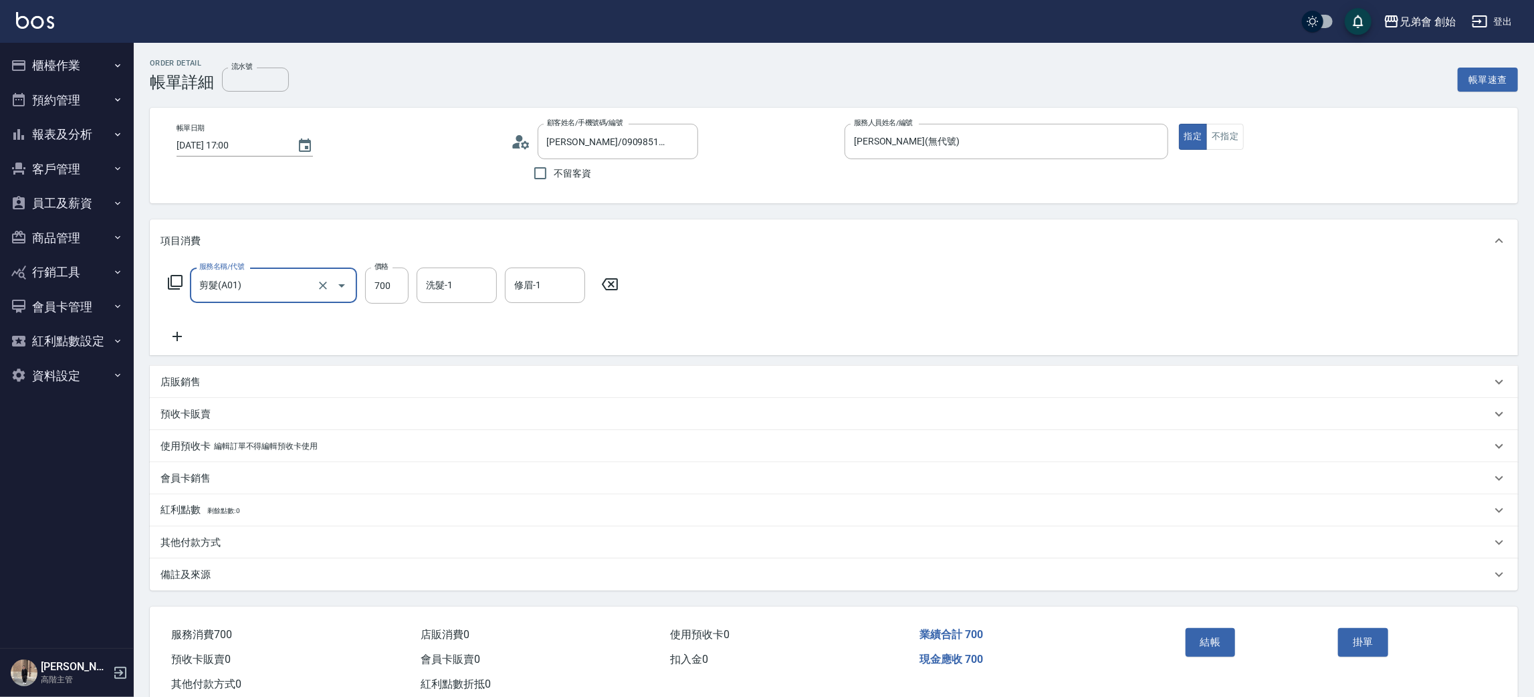
scroll to position [35, 0]
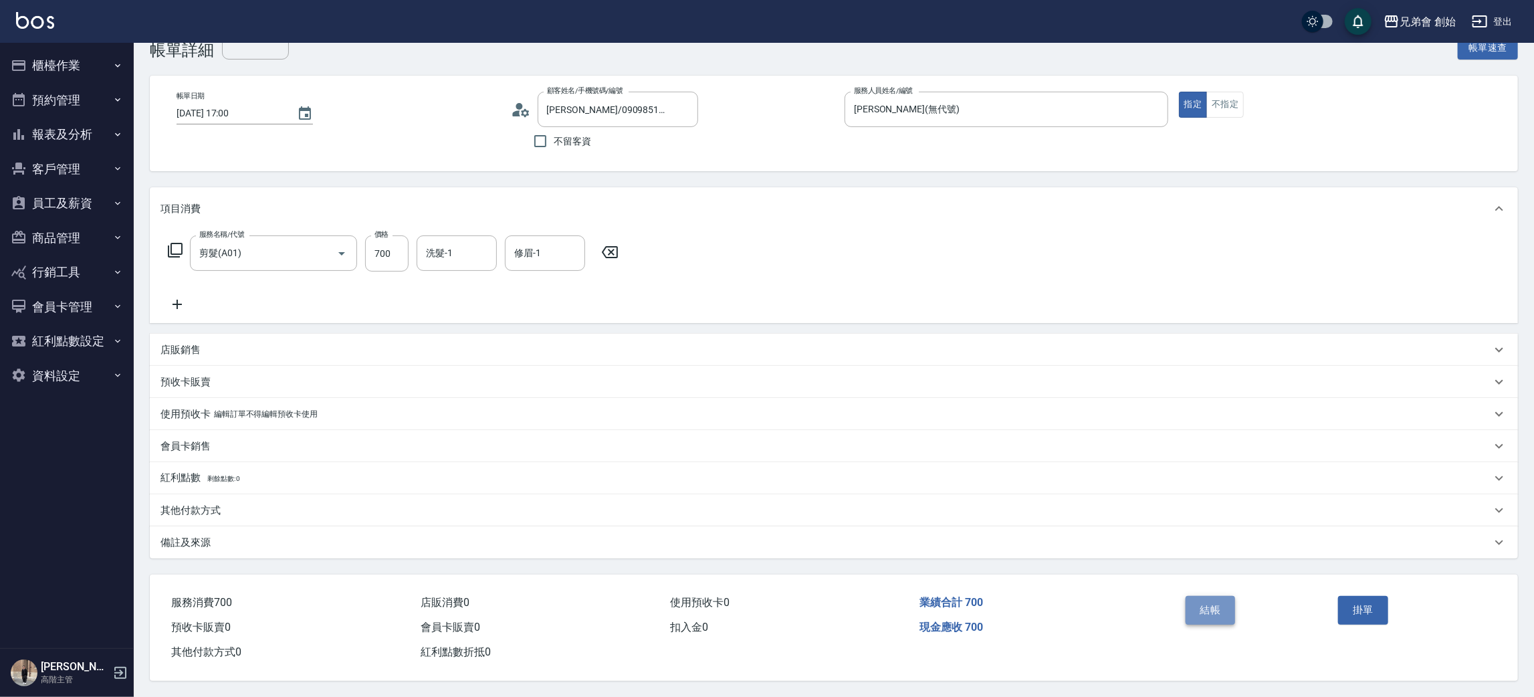
click at [1221, 612] on button "結帳" at bounding box center [1211, 610] width 50 height 28
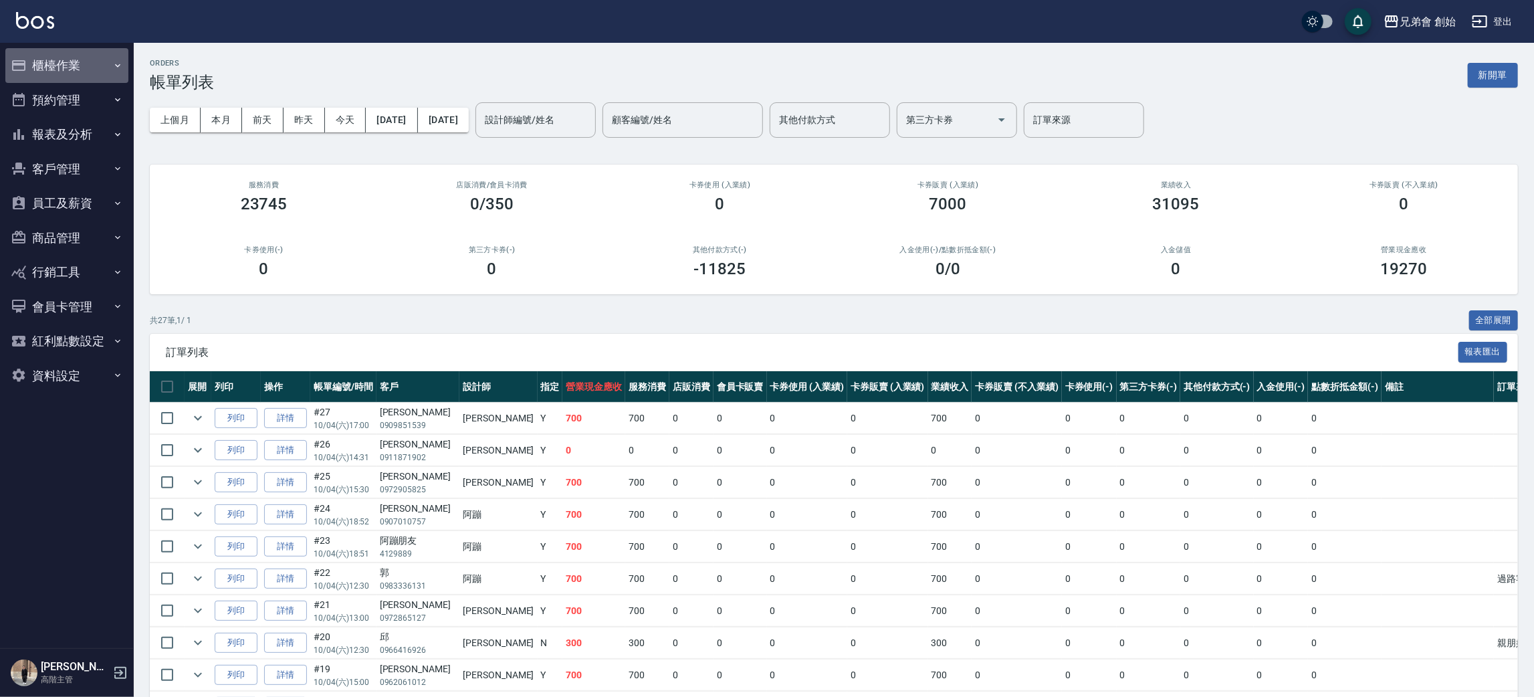
click at [84, 52] on button "櫃檯作業" at bounding box center [66, 65] width 123 height 35
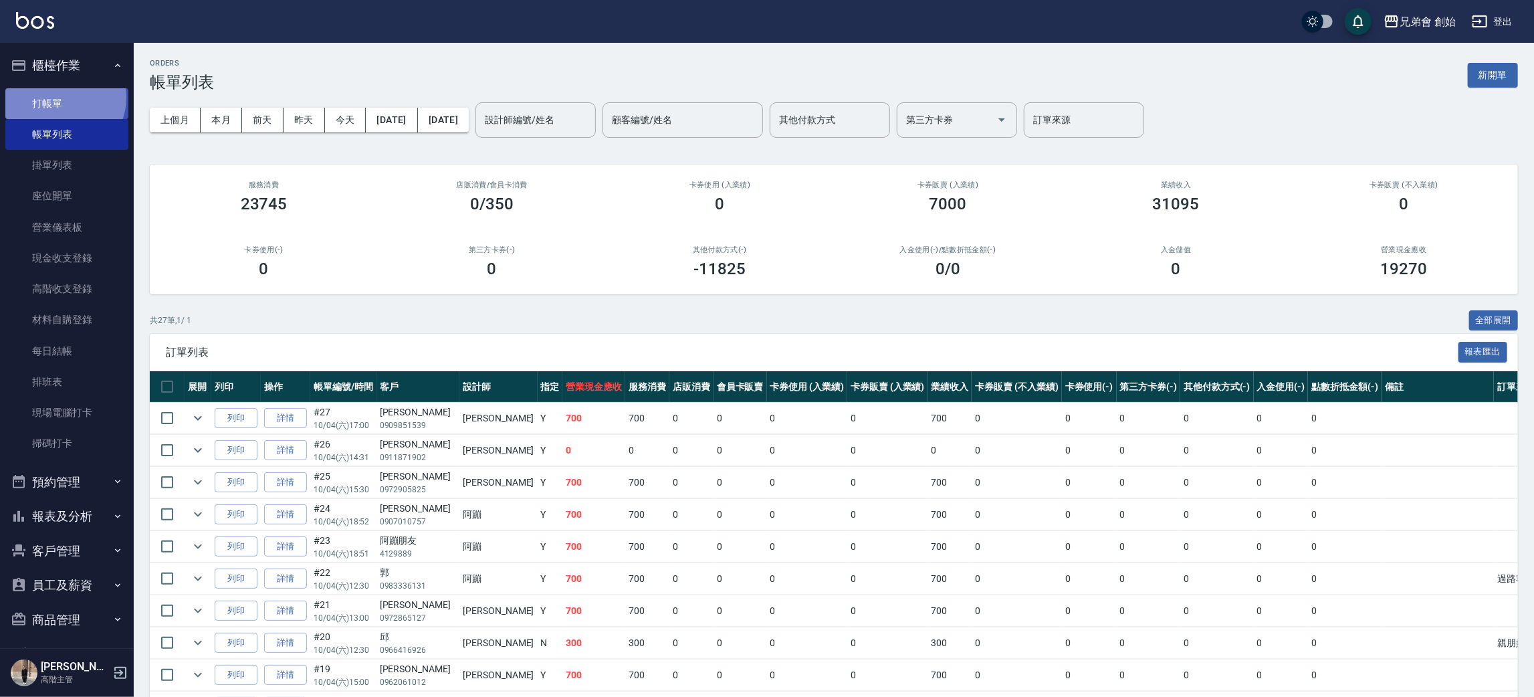
click at [64, 98] on link "打帳單" at bounding box center [66, 103] width 123 height 31
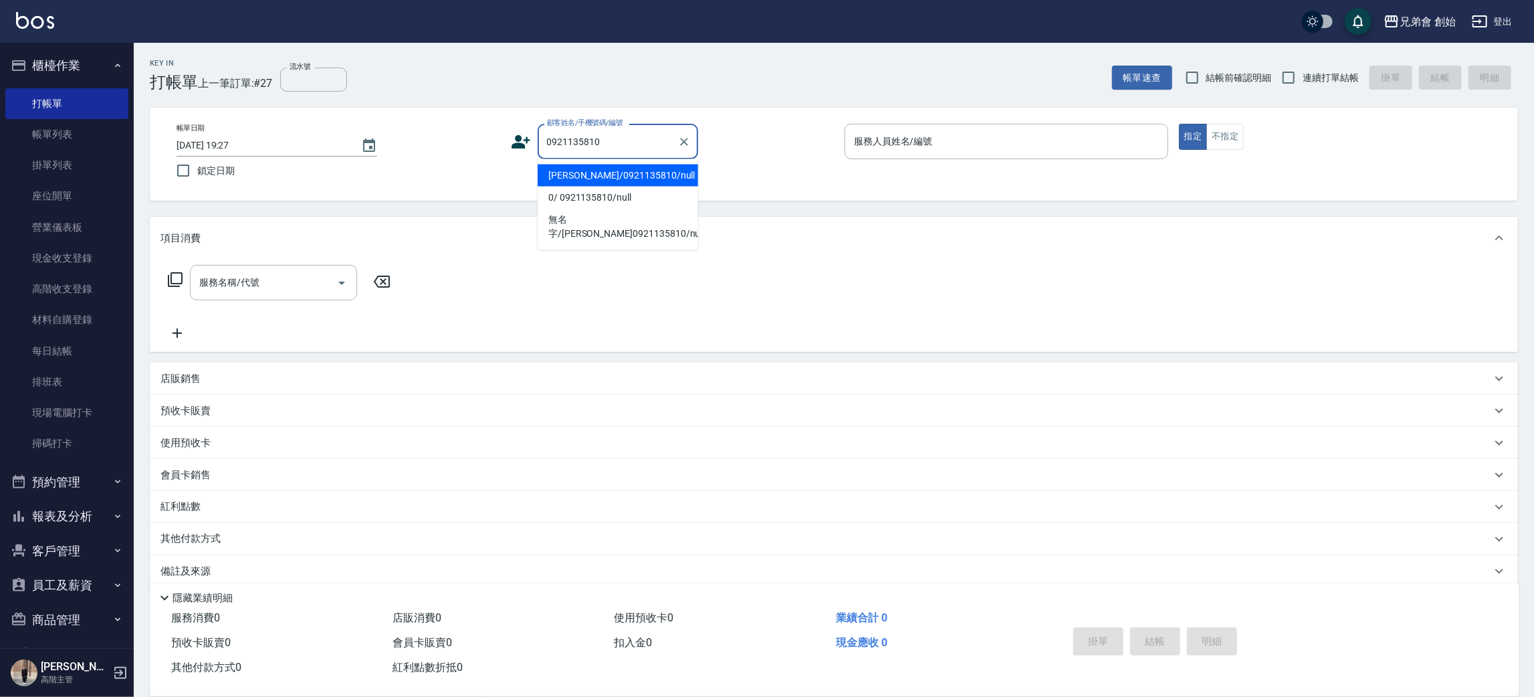
click at [595, 176] on li "洪士傑/0921135810/null" at bounding box center [618, 176] width 160 height 22
type input "洪士傑/0921135810/null"
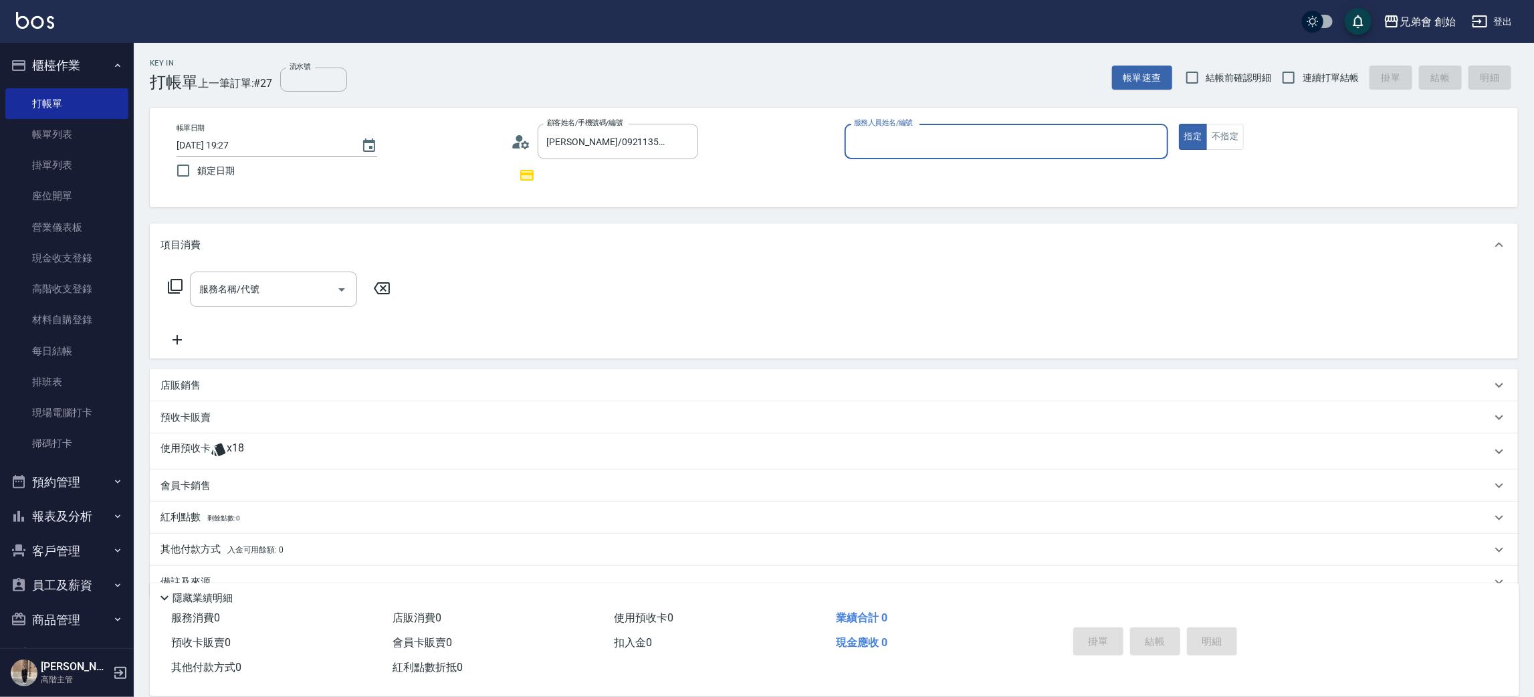
click at [891, 143] on input "服務人員姓名/編號" at bounding box center [1007, 141] width 312 height 23
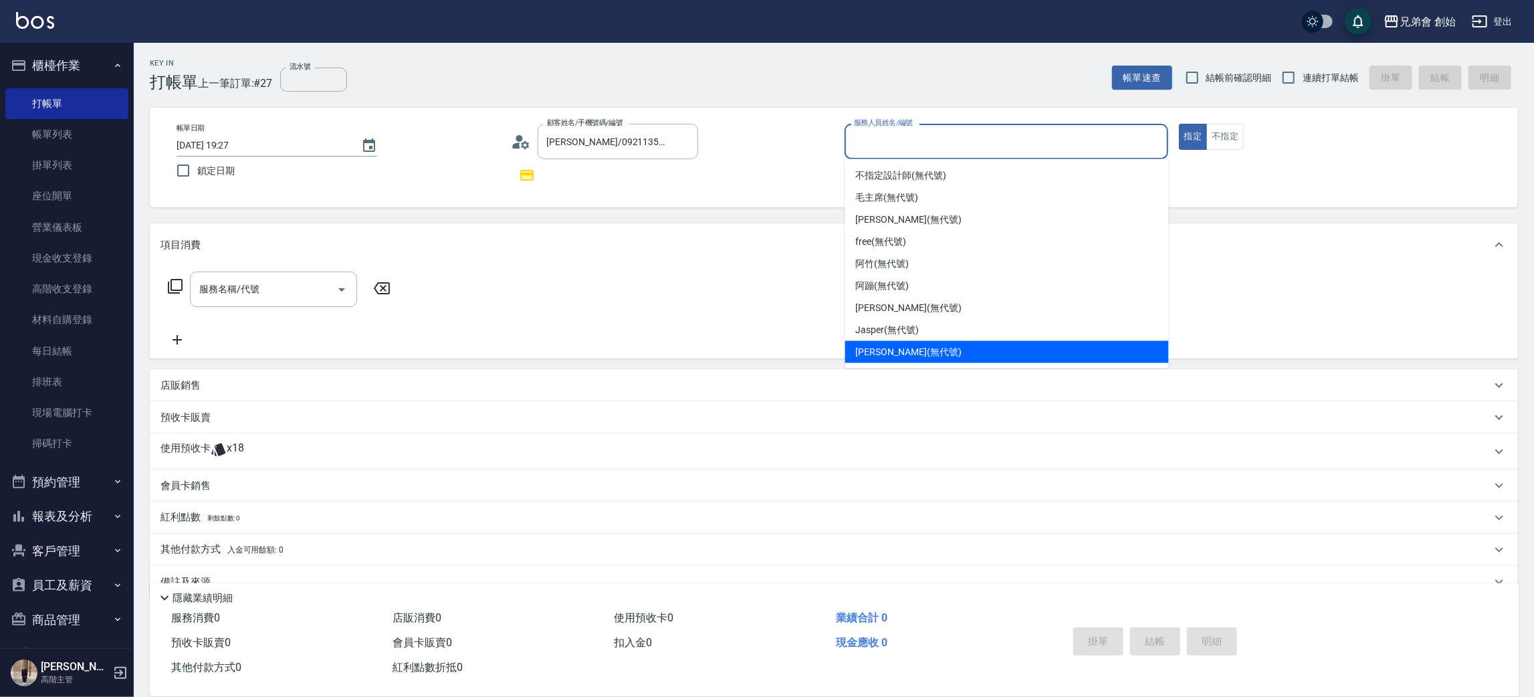
click at [909, 345] on span "潘潘 (無代號)" at bounding box center [909, 352] width 106 height 14
type input "潘潘(無代號)"
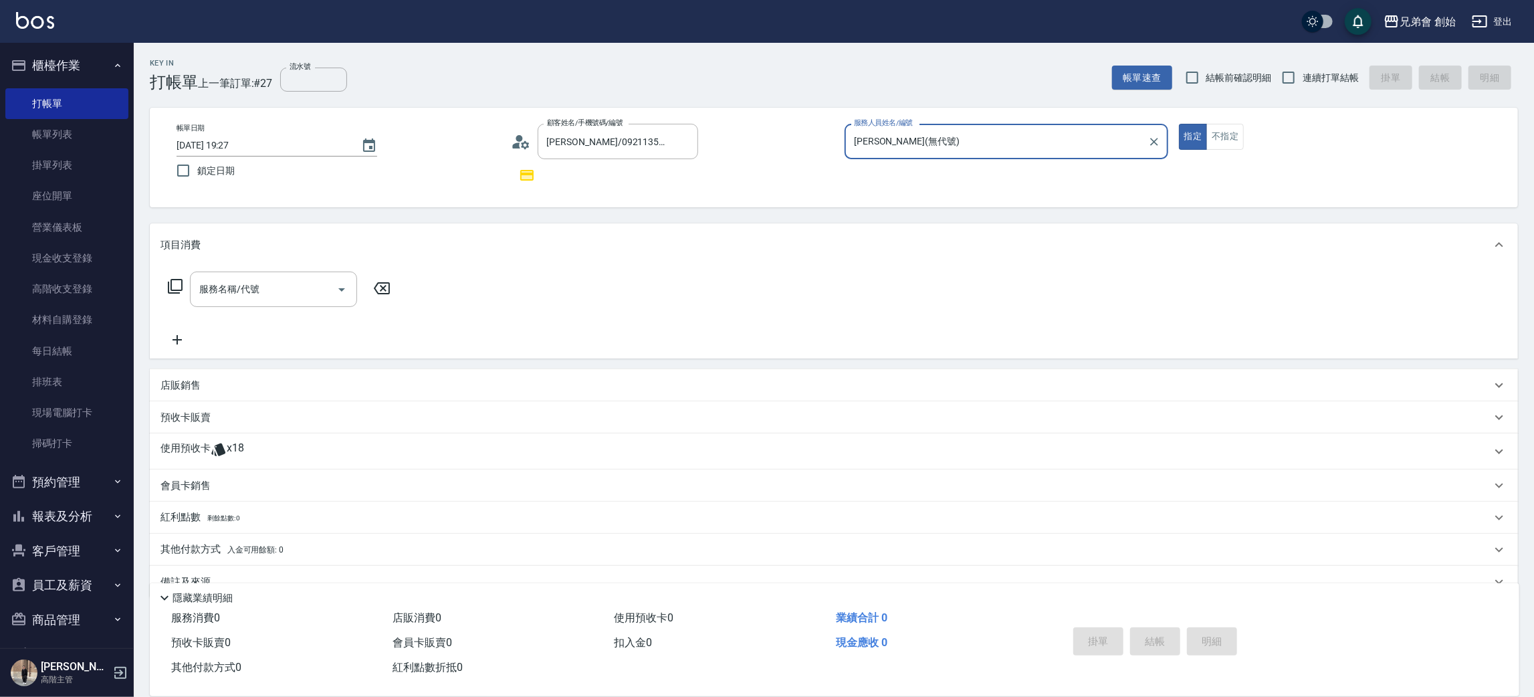
click at [187, 456] on p "使用預收卡" at bounding box center [185, 451] width 50 height 20
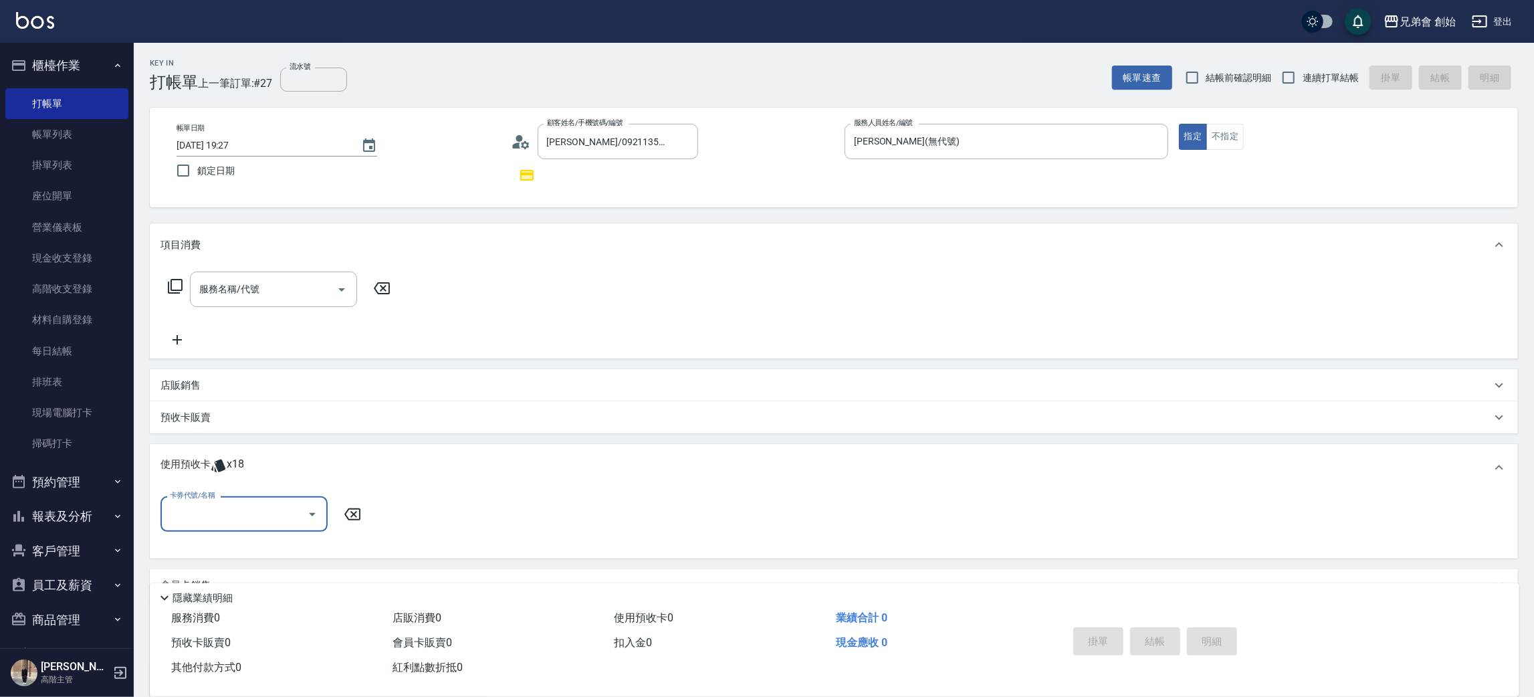
click at [244, 508] on input "卡券代號/名稱" at bounding box center [234, 513] width 135 height 23
click at [237, 543] on div "儲值7000 剩餘9張" at bounding box center [243, 547] width 167 height 22
type input "儲值7000"
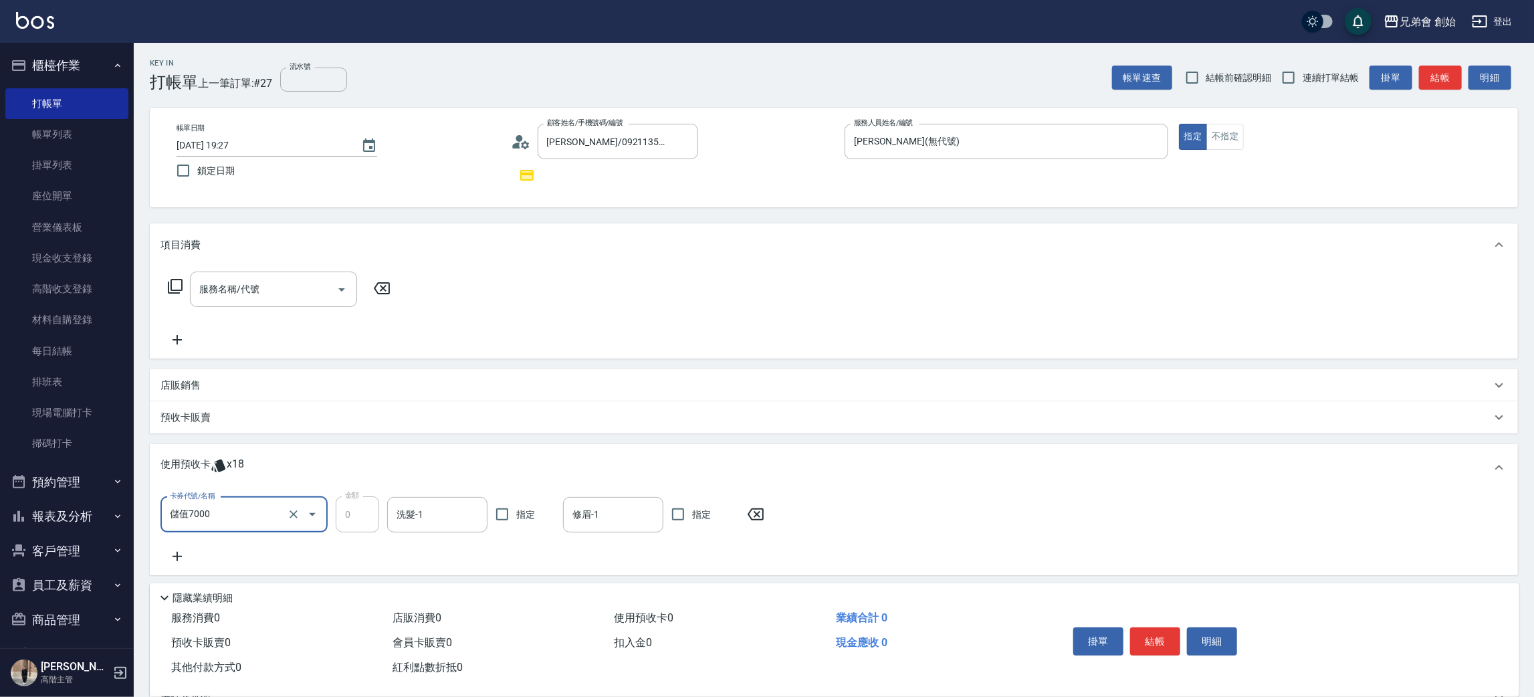
scroll to position [142, 0]
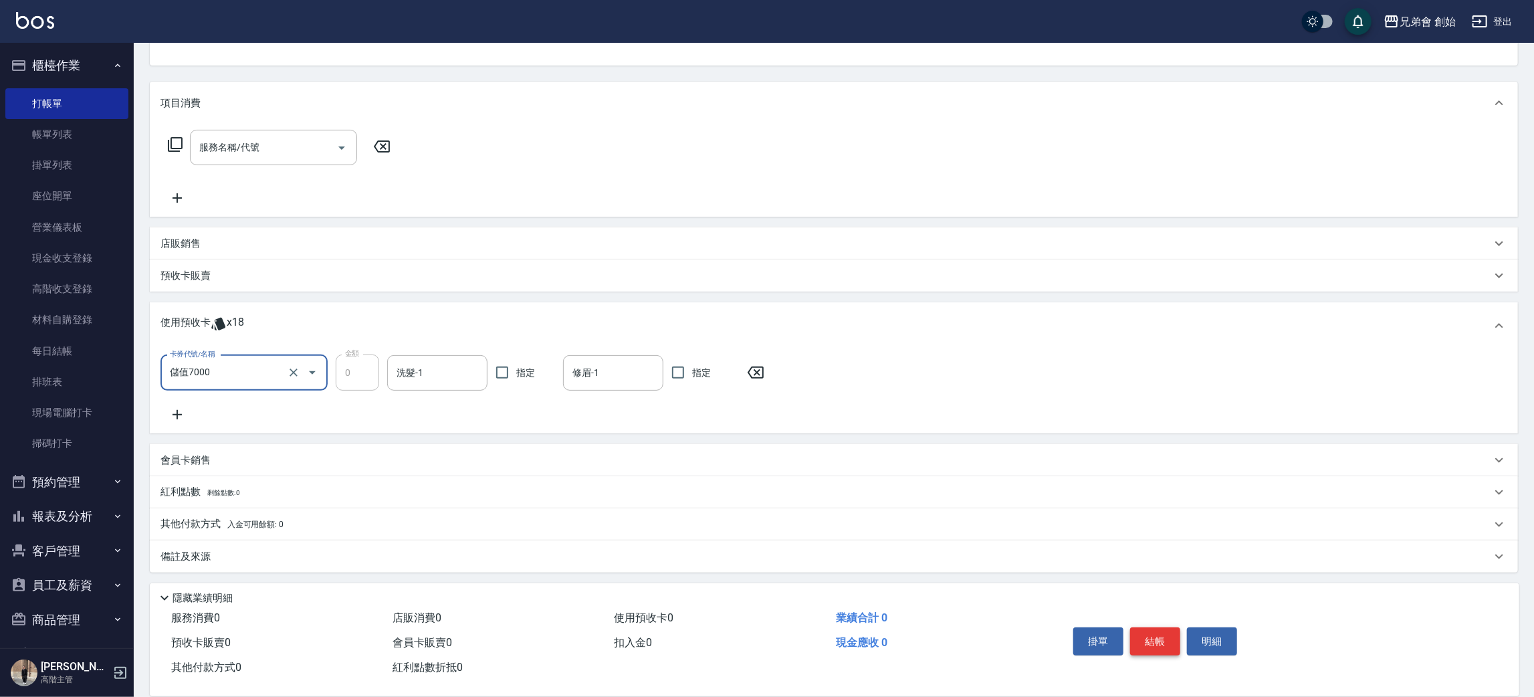
click at [1142, 633] on button "結帳" at bounding box center [1155, 641] width 50 height 28
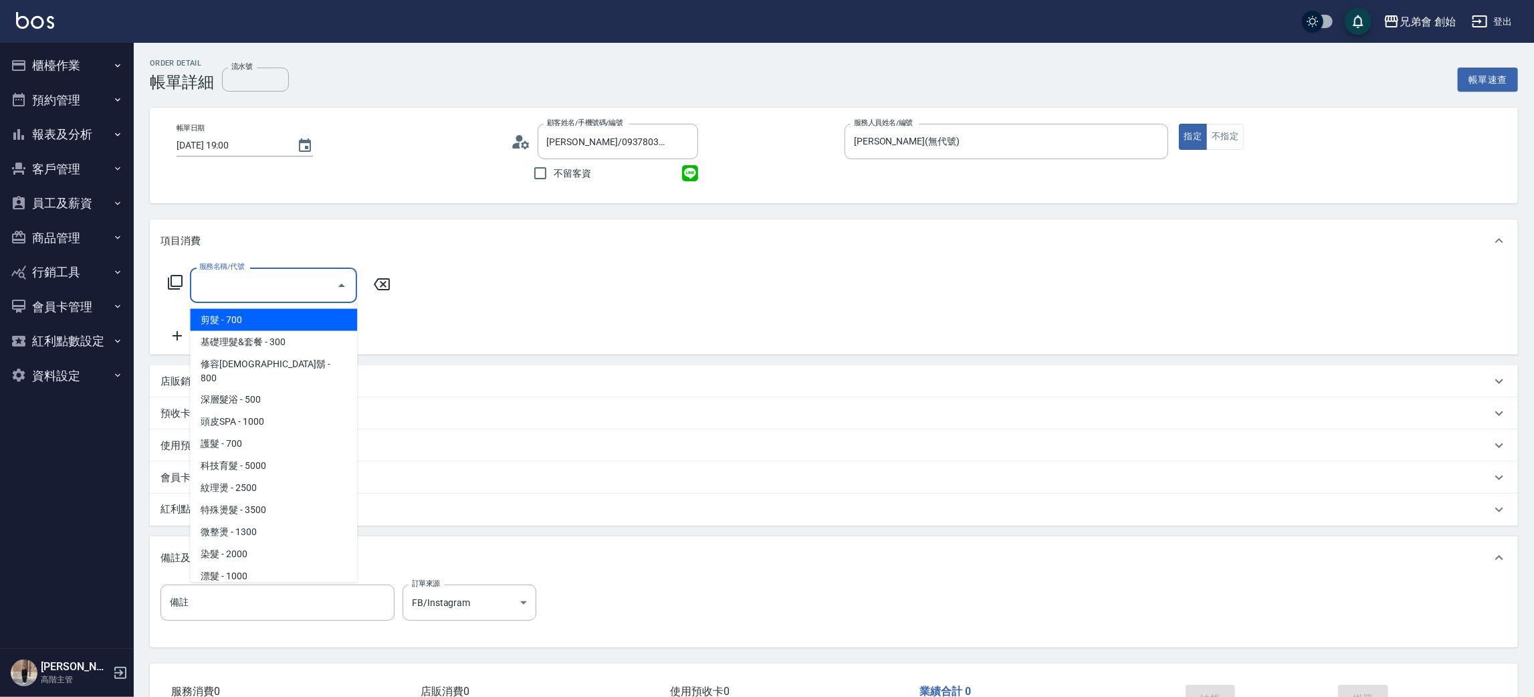
click at [280, 328] on span "剪髮 - 700" at bounding box center [273, 320] width 167 height 22
type input "剪髮(A01)"
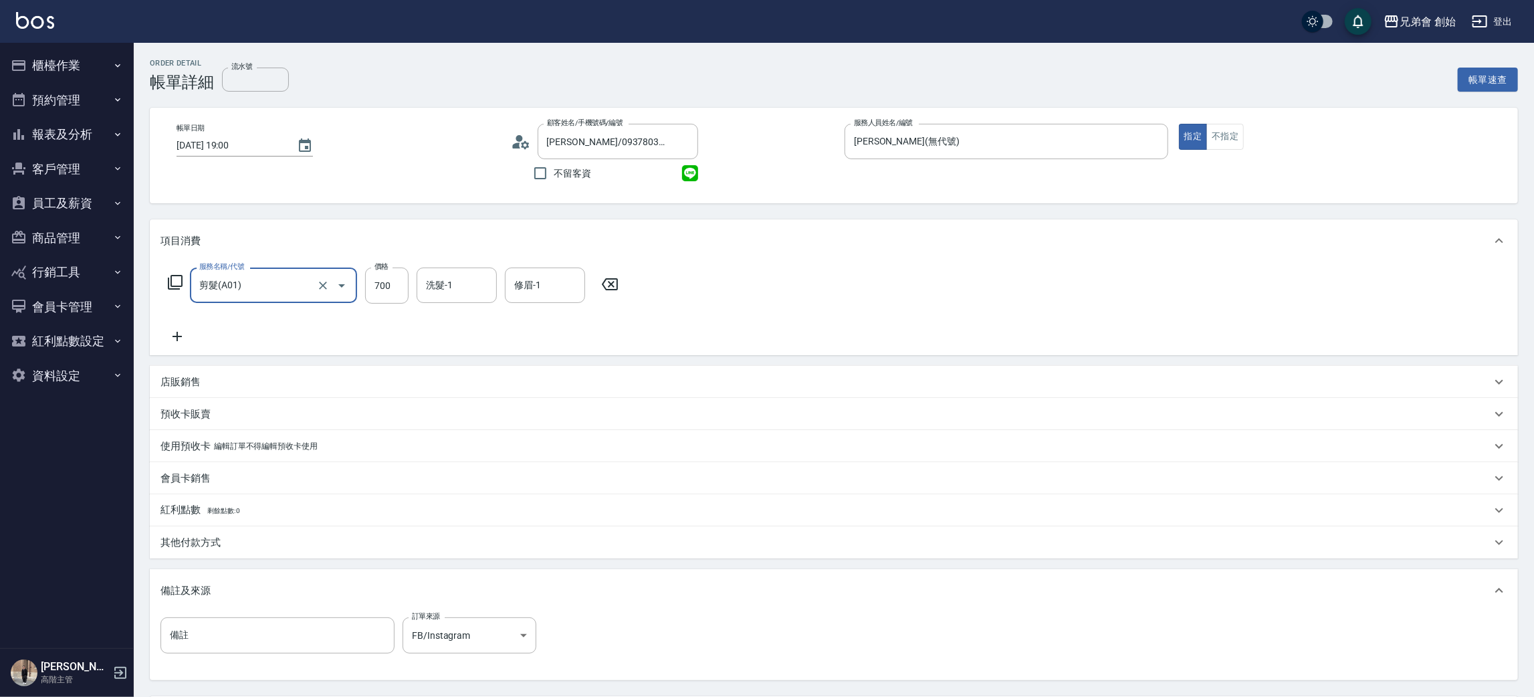
scroll to position [100, 0]
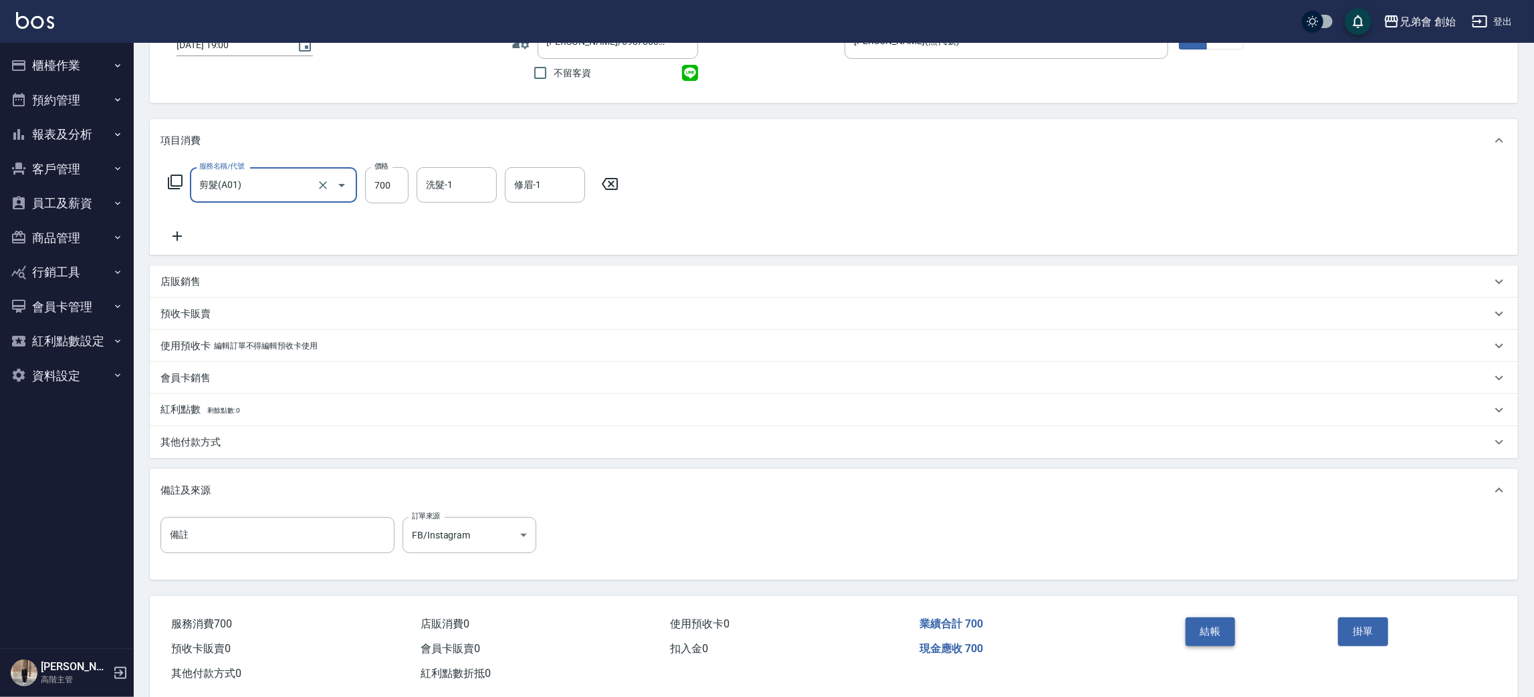
click at [1202, 622] on button "結帳" at bounding box center [1211, 631] width 50 height 28
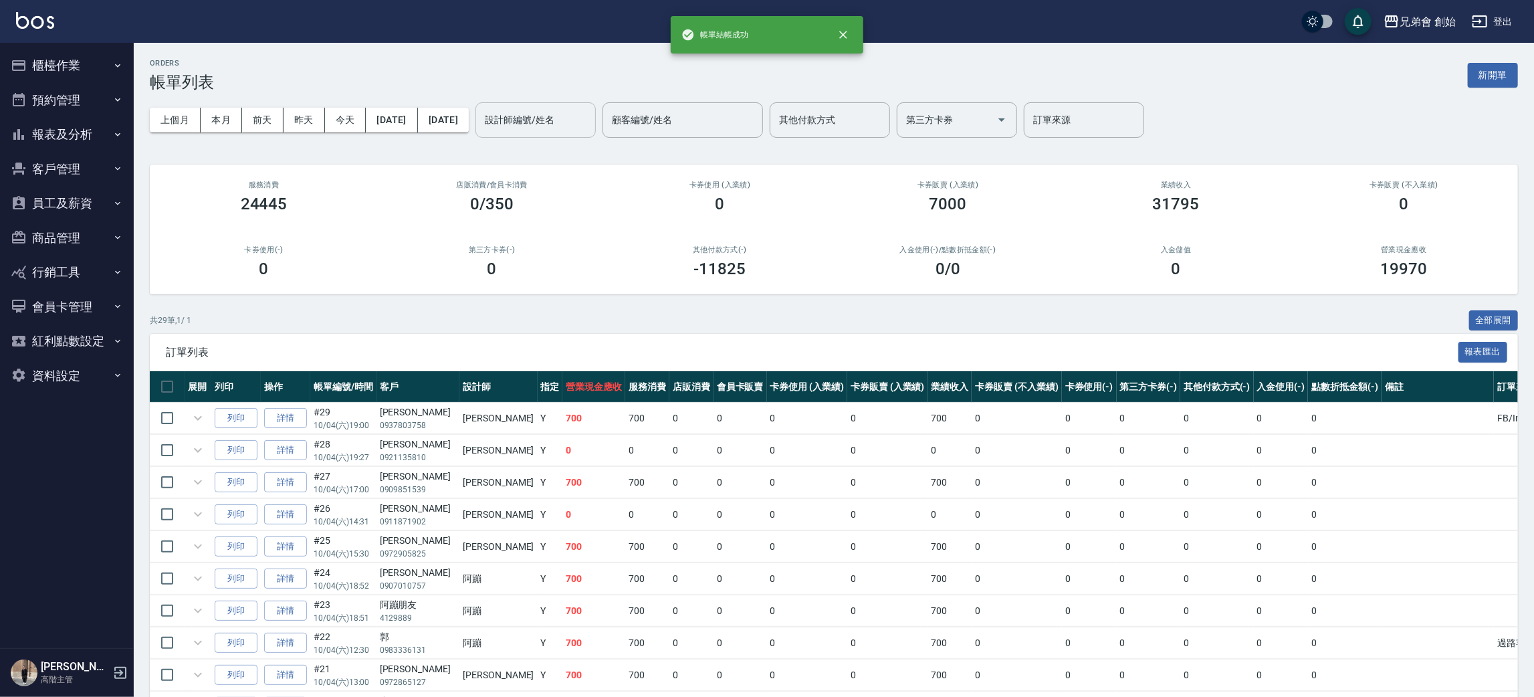
click at [581, 119] on div "設計師編號/姓名 設計師編號/姓名" at bounding box center [535, 119] width 120 height 35
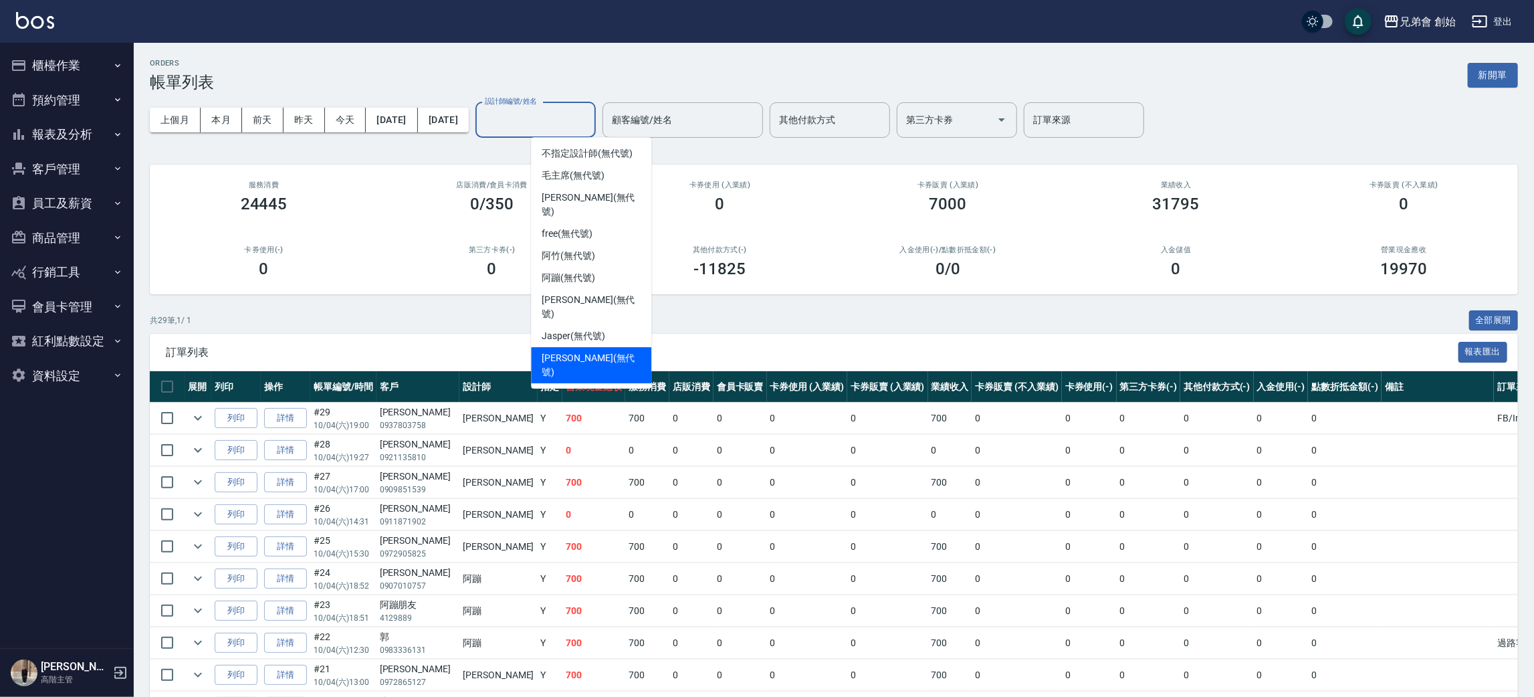
click at [584, 351] on span "潘潘 (無代號)" at bounding box center [591, 365] width 99 height 28
type input "潘潘(無代號)"
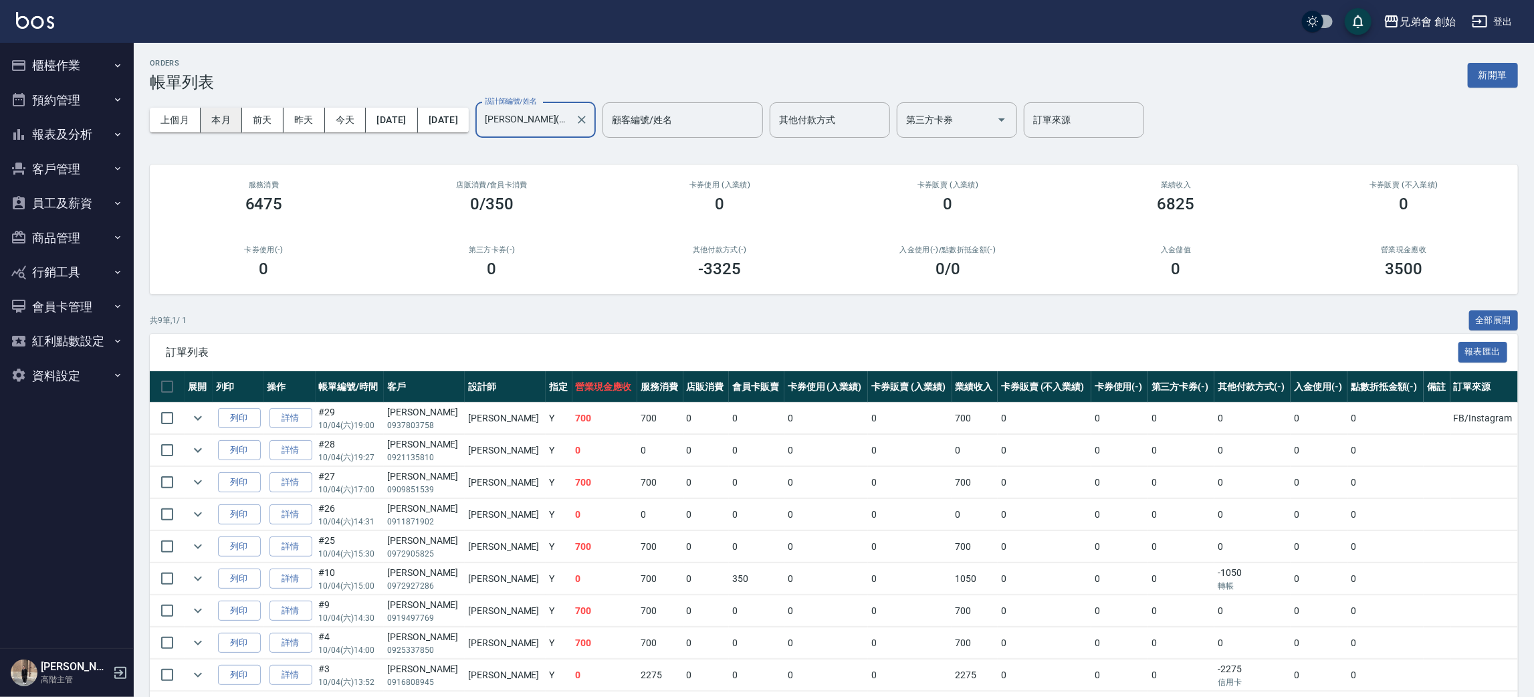
click at [211, 122] on button "本月" at bounding box center [221, 120] width 41 height 25
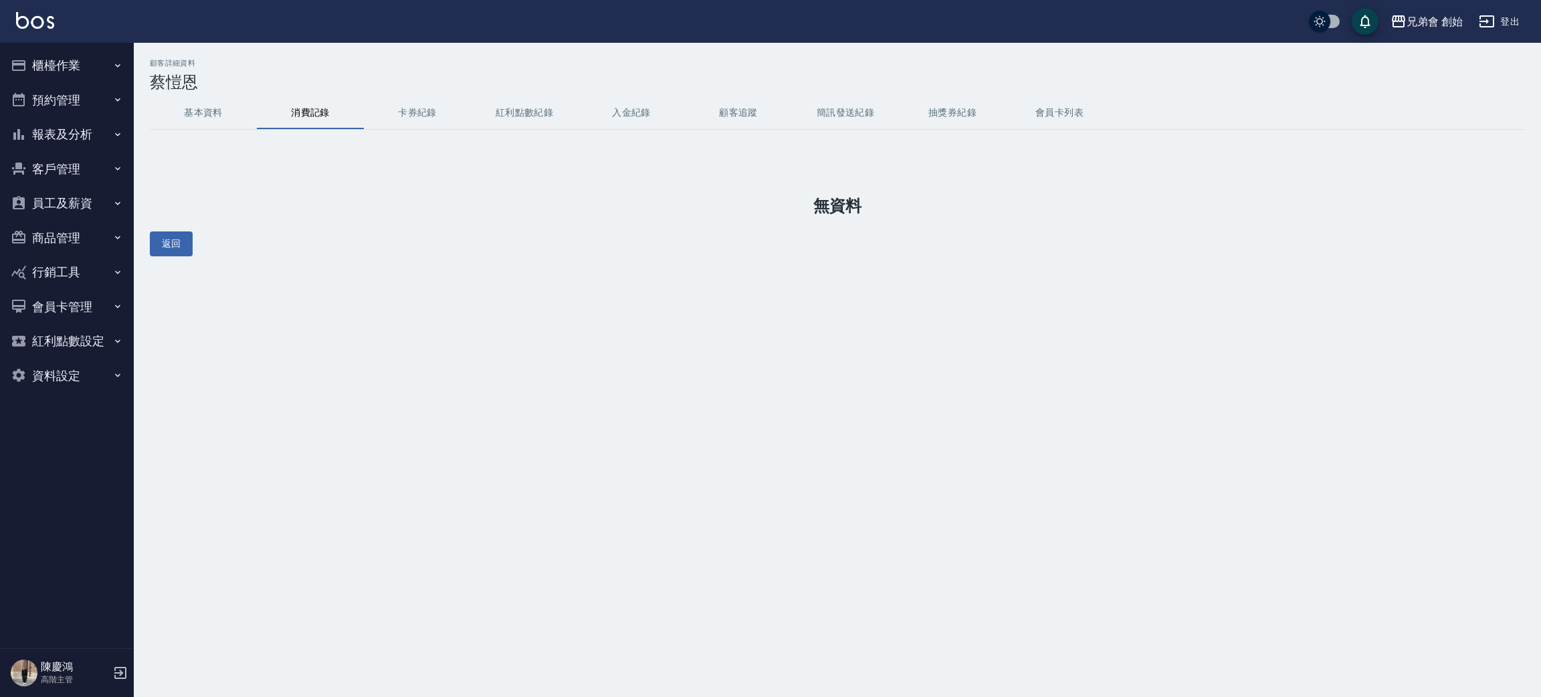
click at [86, 98] on button "預約管理" at bounding box center [66, 100] width 123 height 35
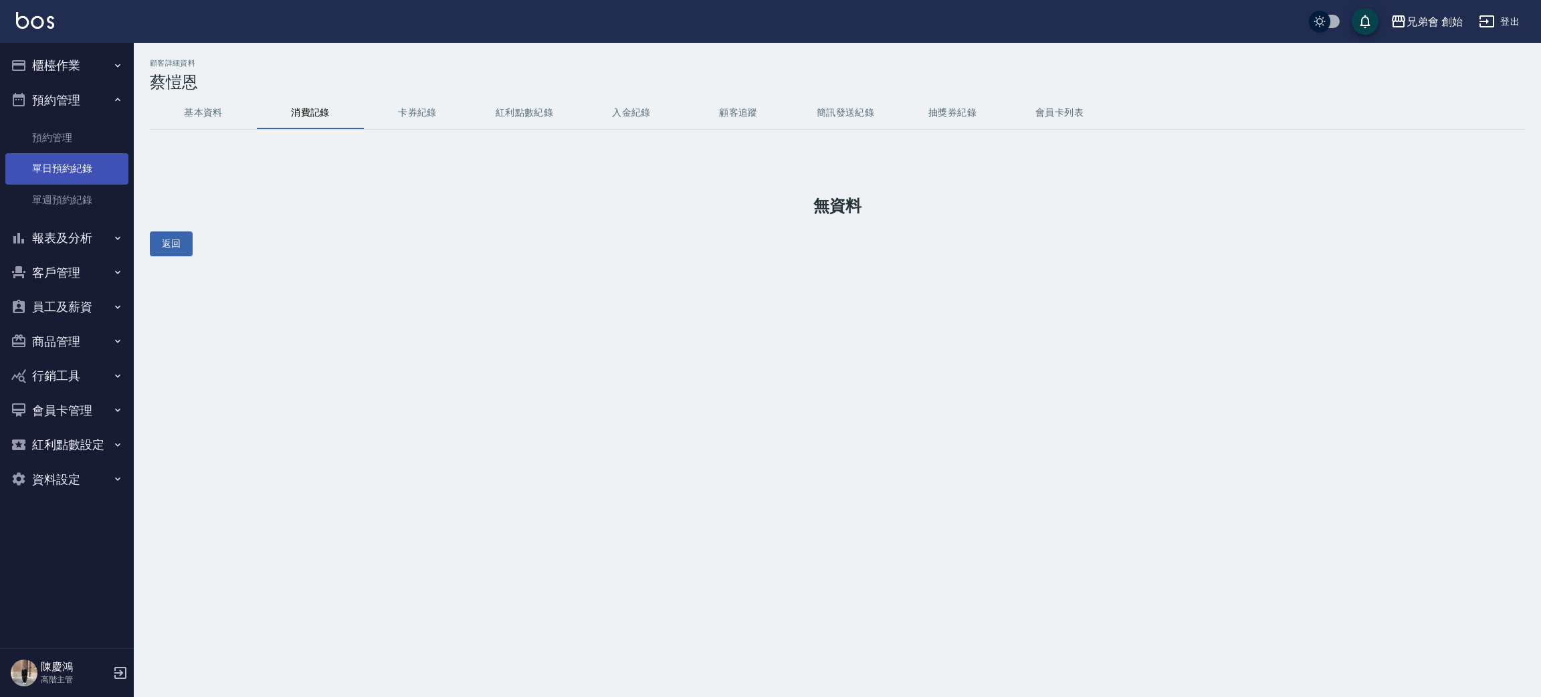
drag, startPoint x: 70, startPoint y: 175, endPoint x: 83, endPoint y: 177, distance: 12.8
click at [70, 175] on link "單日預約紀錄" at bounding box center [66, 168] width 123 height 31
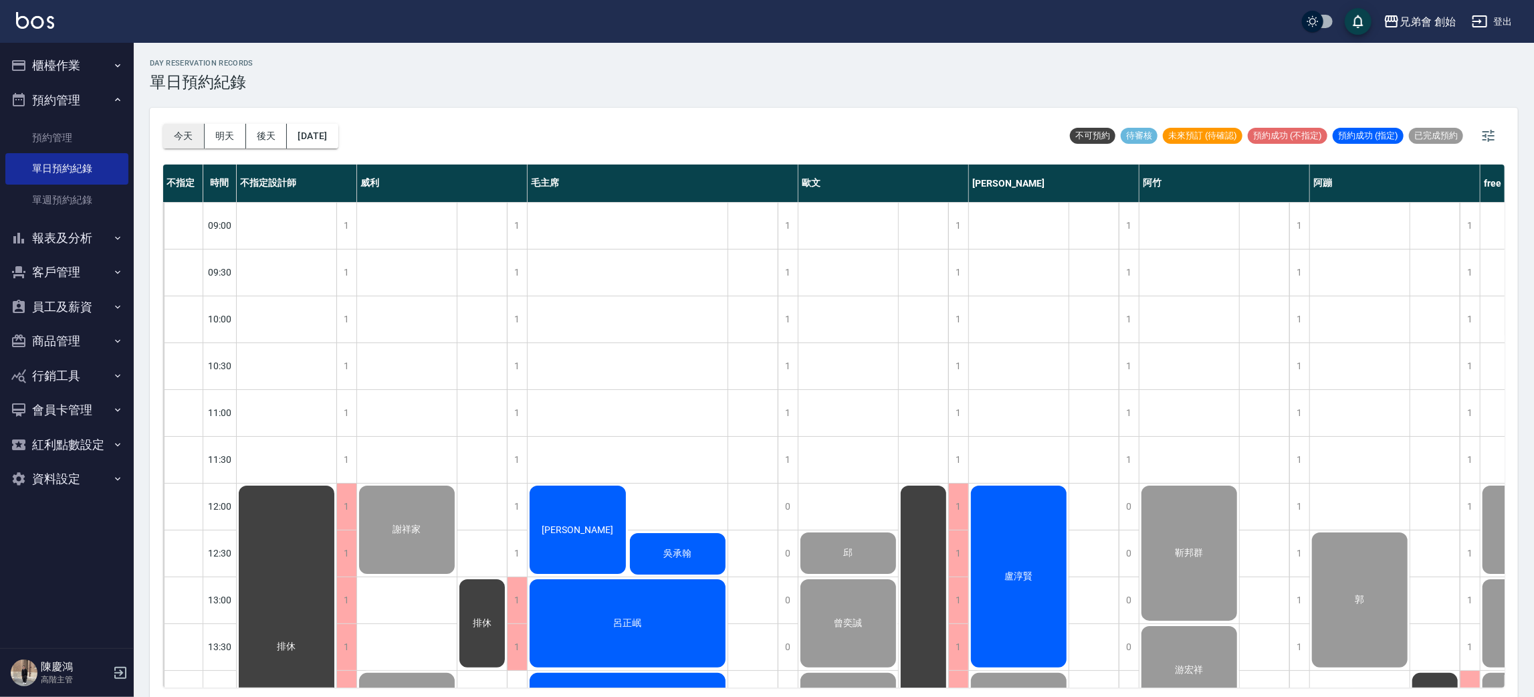
click at [163, 140] on button "今天" at bounding box center [183, 136] width 41 height 25
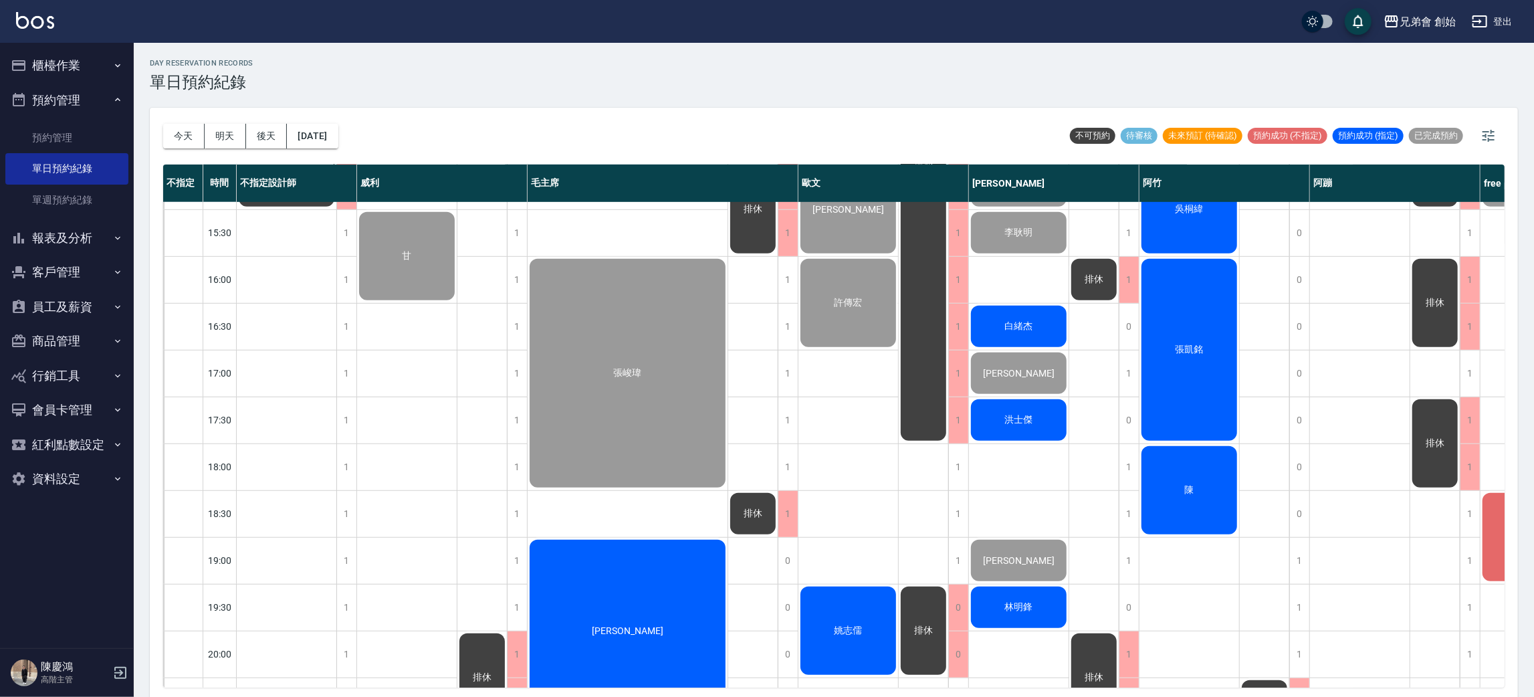
scroll to position [401, 0]
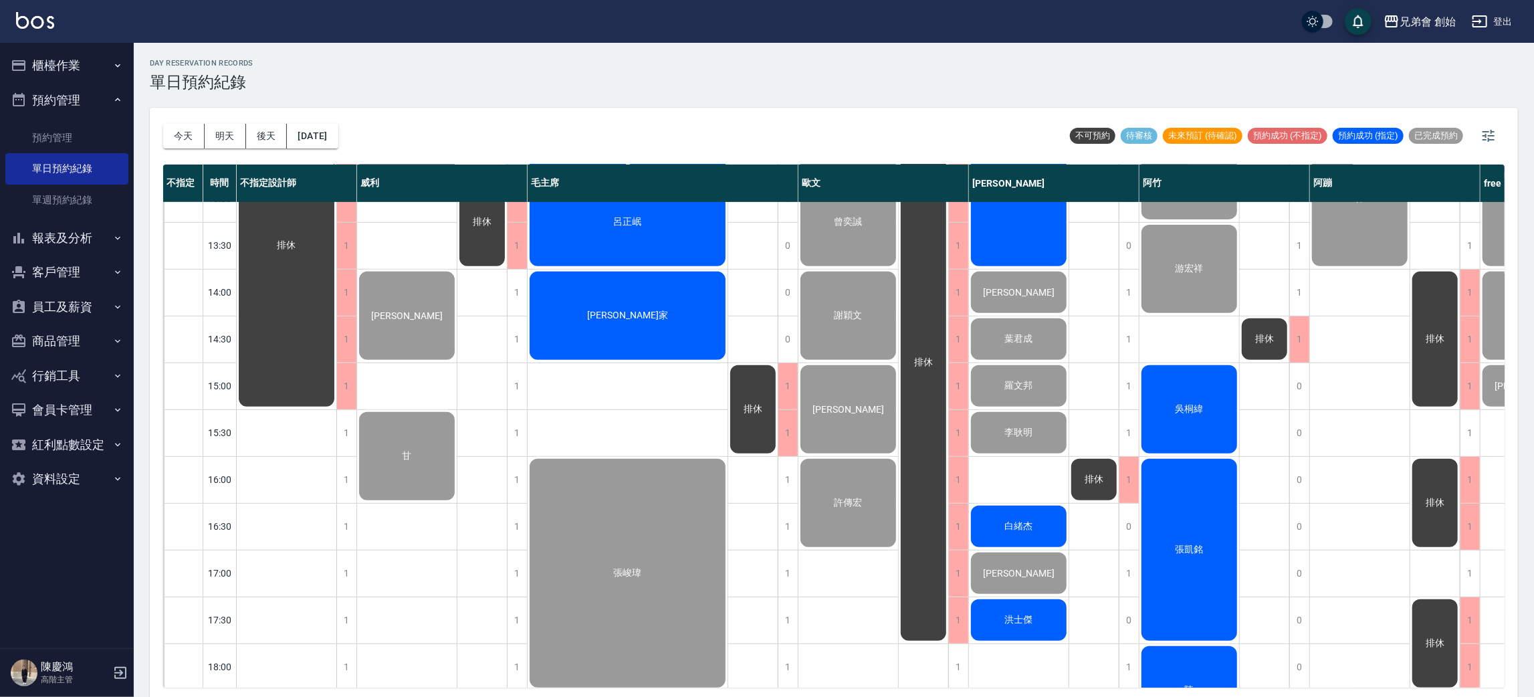
click at [605, 128] on div "[DATE] [DATE] [DATE] [DATE] 不可預約 待審核 未來預訂 (待確認) 預約成功 (不指定) 預約成功 (指定) 已完成預約" at bounding box center [833, 136] width 1341 height 57
drag, startPoint x: 186, startPoint y: 130, endPoint x: 877, endPoint y: 267, distance: 704.1
click at [190, 128] on button "今天" at bounding box center [183, 136] width 41 height 25
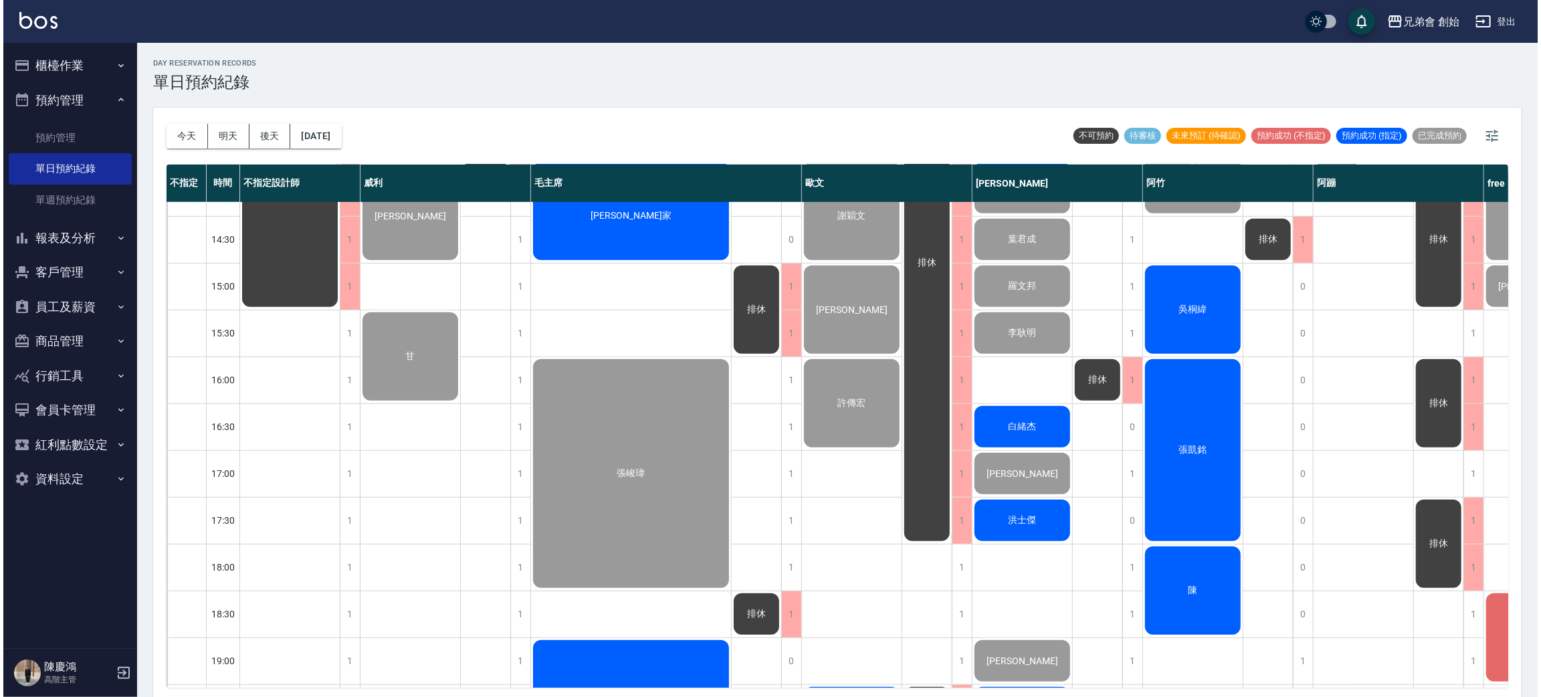
scroll to position [601, 0]
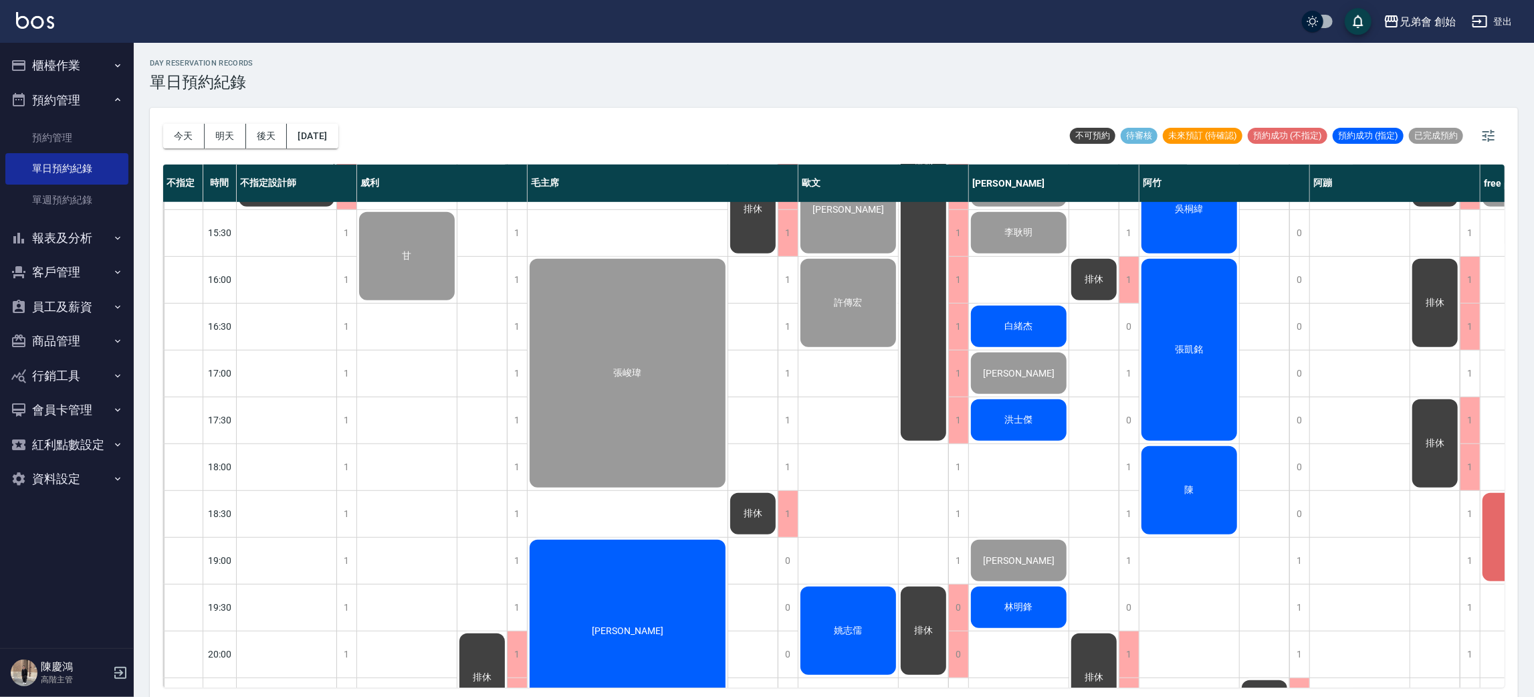
click at [1489, 532] on div "蔡愷恩" at bounding box center [1531, 537] width 100 height 92
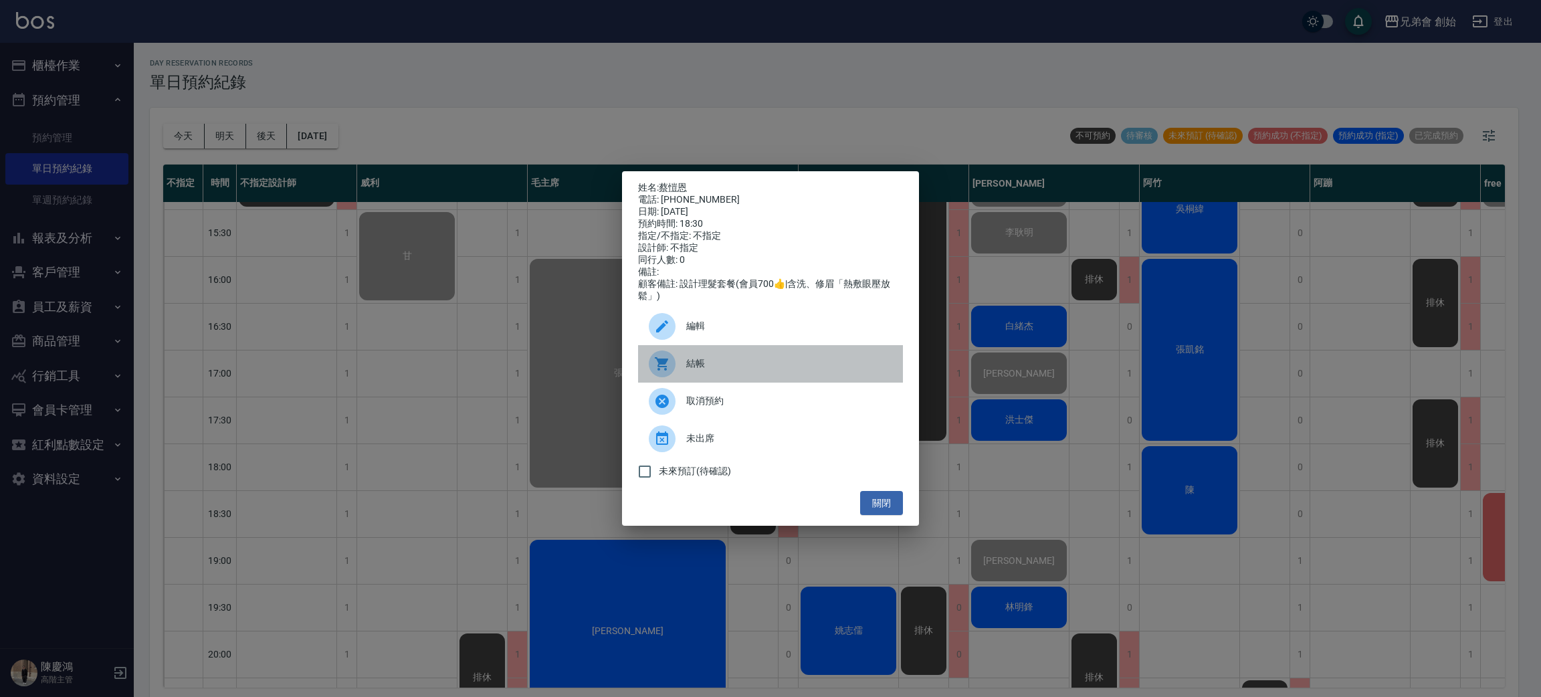
click at [745, 359] on div "結帳" at bounding box center [770, 363] width 265 height 37
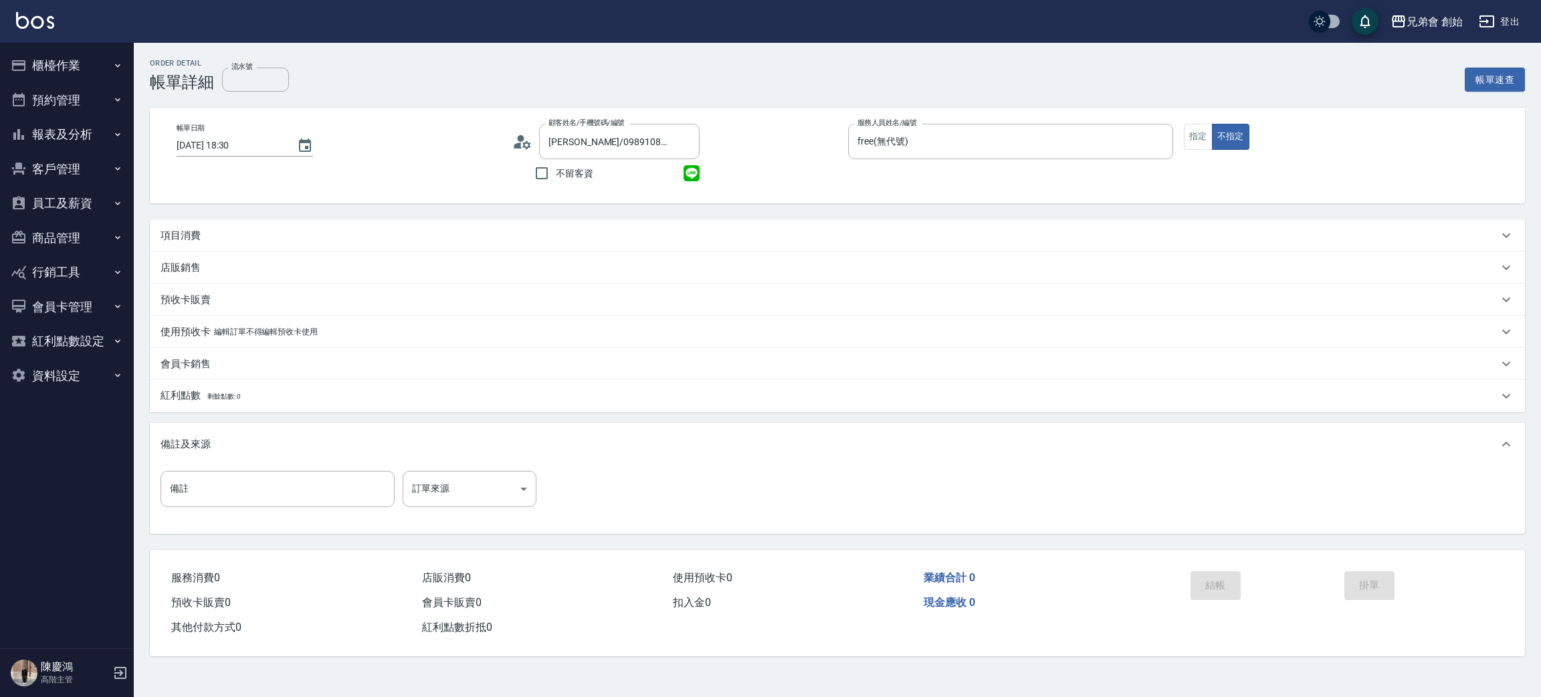
click at [275, 239] on div "項目消費" at bounding box center [828, 236] width 1337 height 14
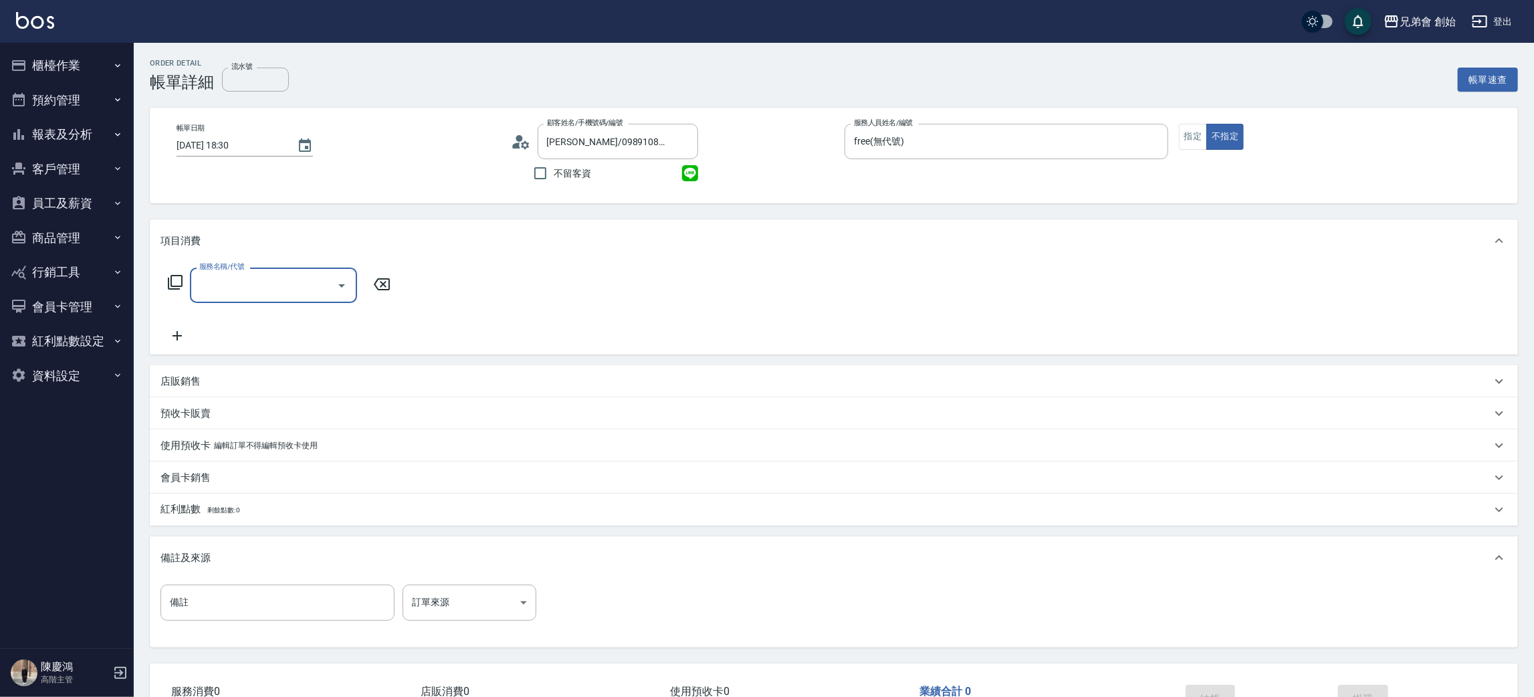
click at [256, 286] on input "服務名稱/代號" at bounding box center [263, 285] width 135 height 23
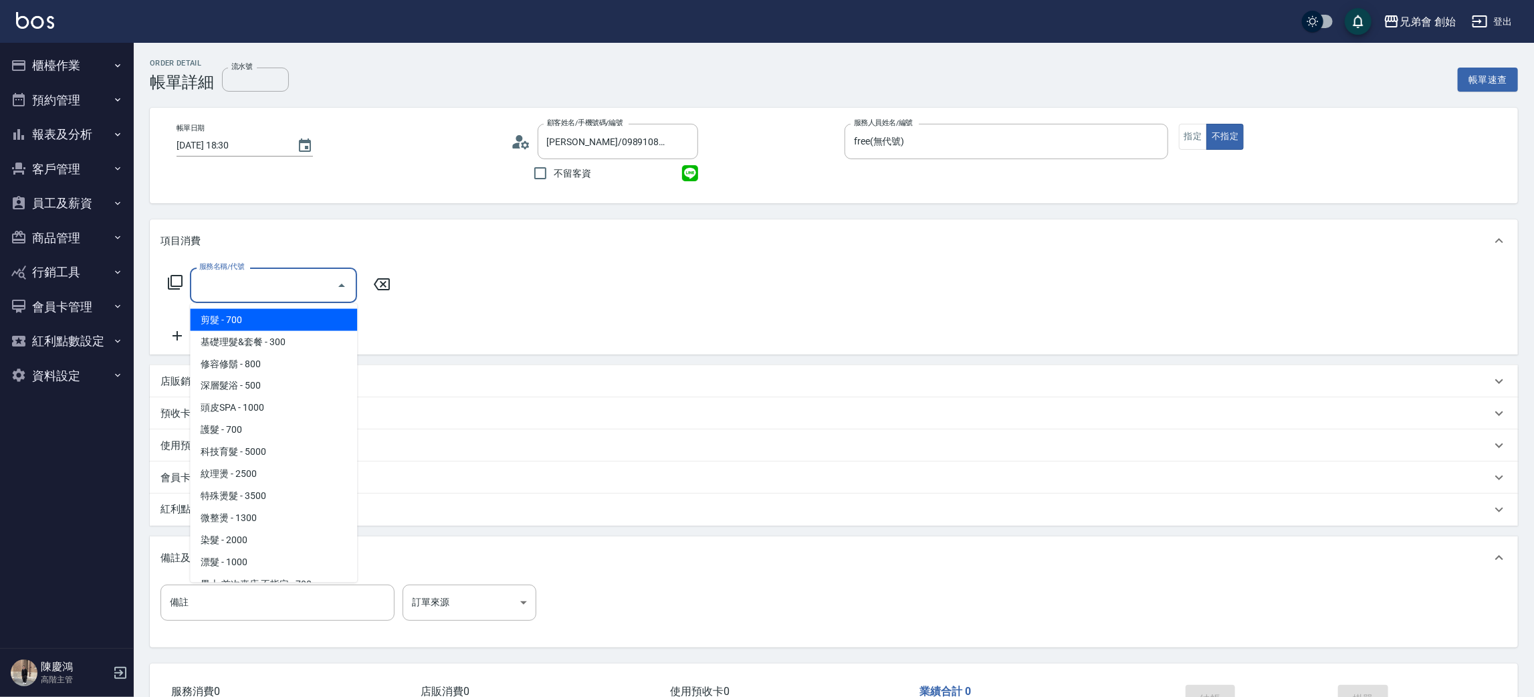
drag, startPoint x: 282, startPoint y: 316, endPoint x: 391, endPoint y: 320, distance: 109.1
click at [282, 316] on span "剪髮 - 700" at bounding box center [273, 320] width 167 height 22
type input "剪髮(A01)"
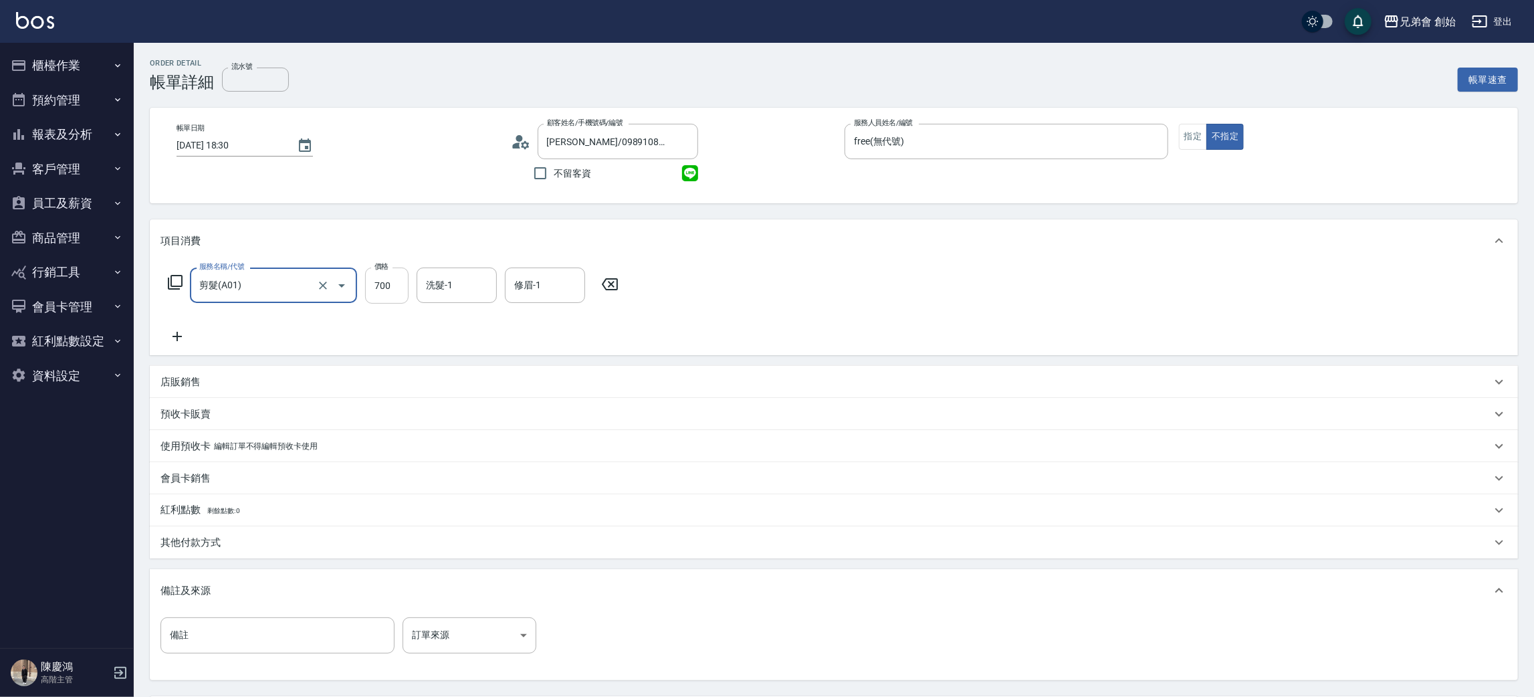
click at [403, 280] on input "700" at bounding box center [386, 285] width 43 height 36
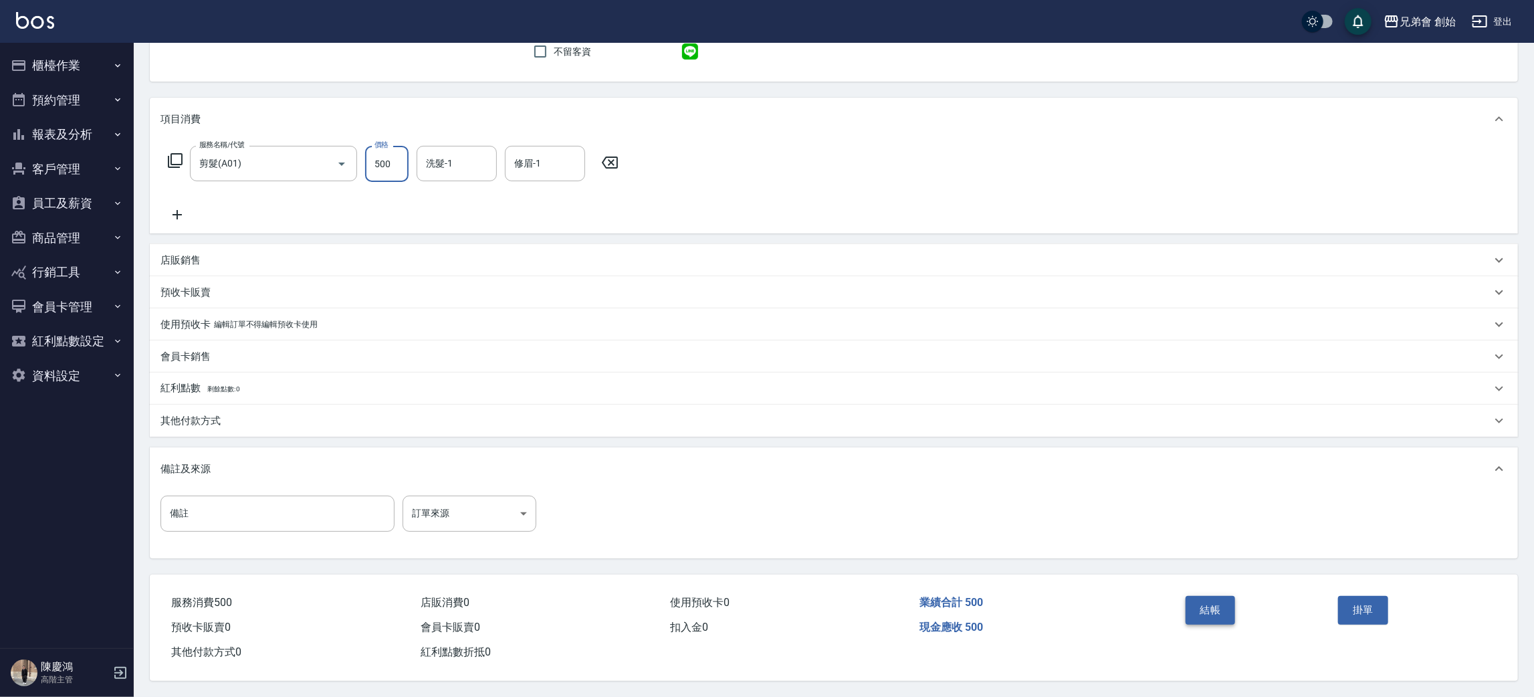
type input "500"
click at [1222, 602] on button "結帳" at bounding box center [1211, 610] width 50 height 28
